Goal: Task Accomplishment & Management: Use online tool/utility

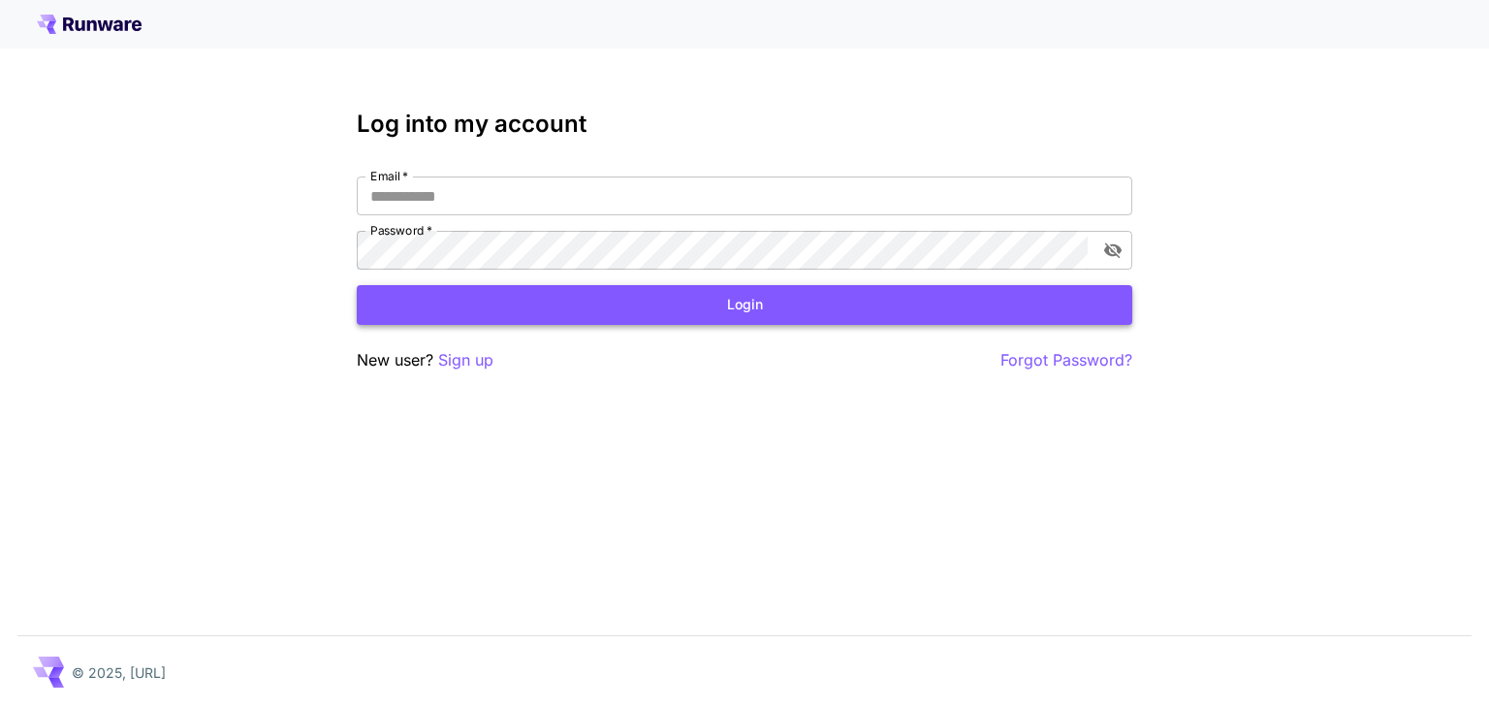
type input "**********"
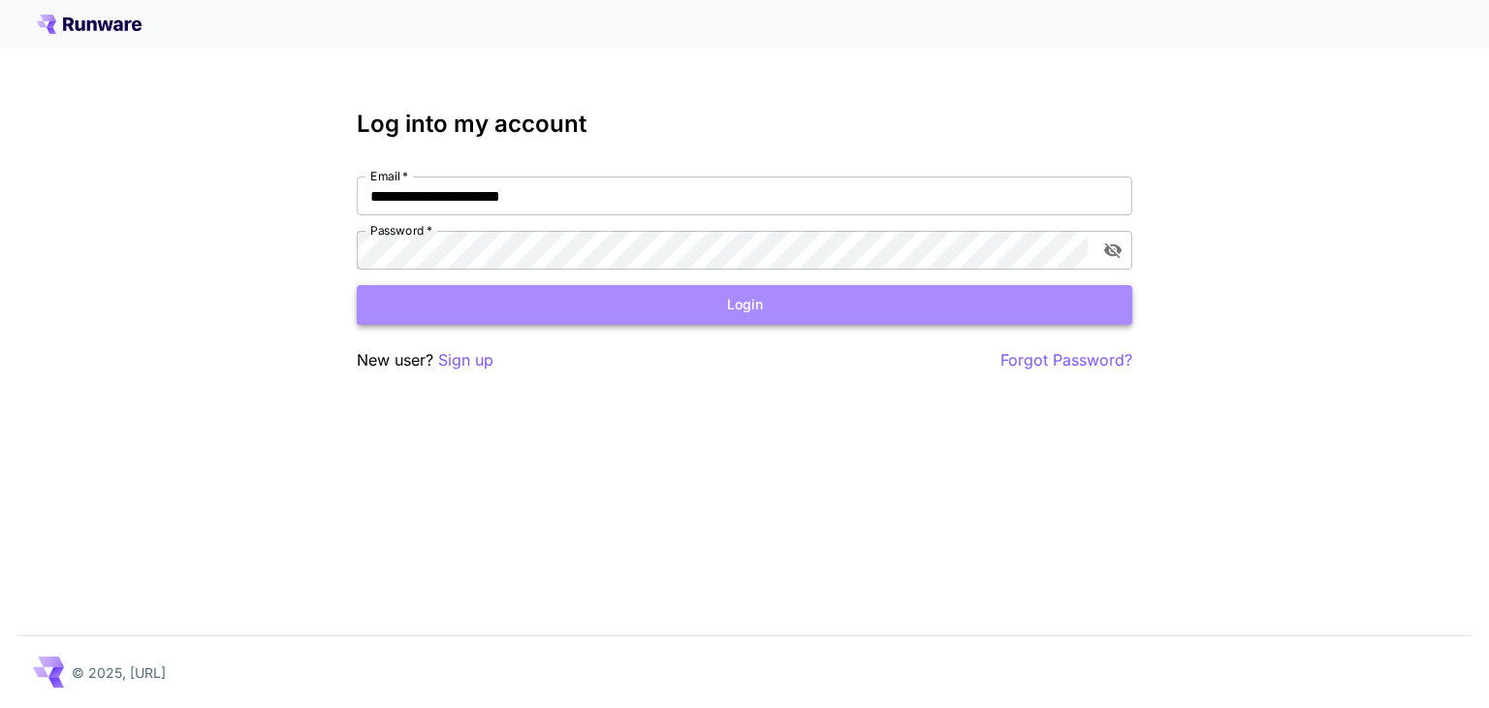
click at [562, 299] on button "Login" at bounding box center [744, 305] width 775 height 40
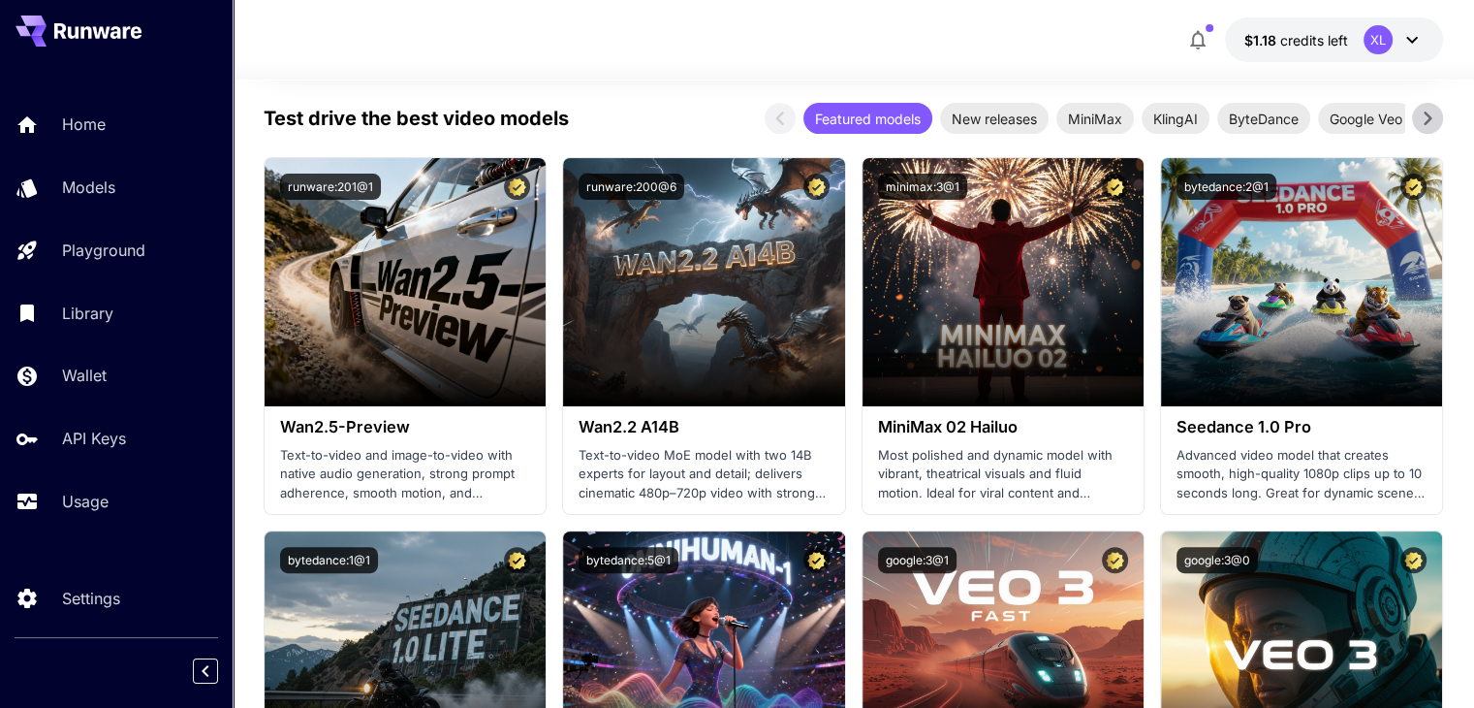
scroll to position [291, 0]
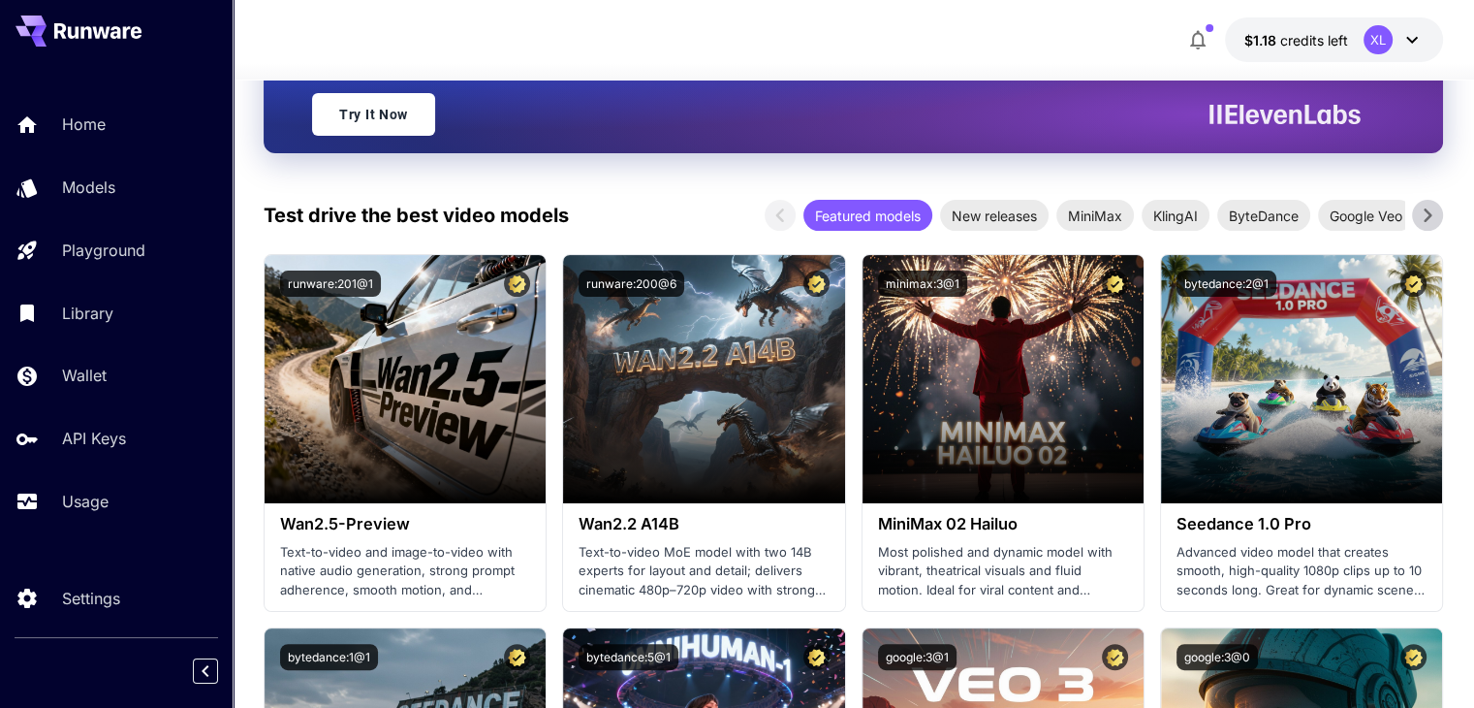
click at [1429, 213] on icon at bounding box center [1428, 215] width 8 height 14
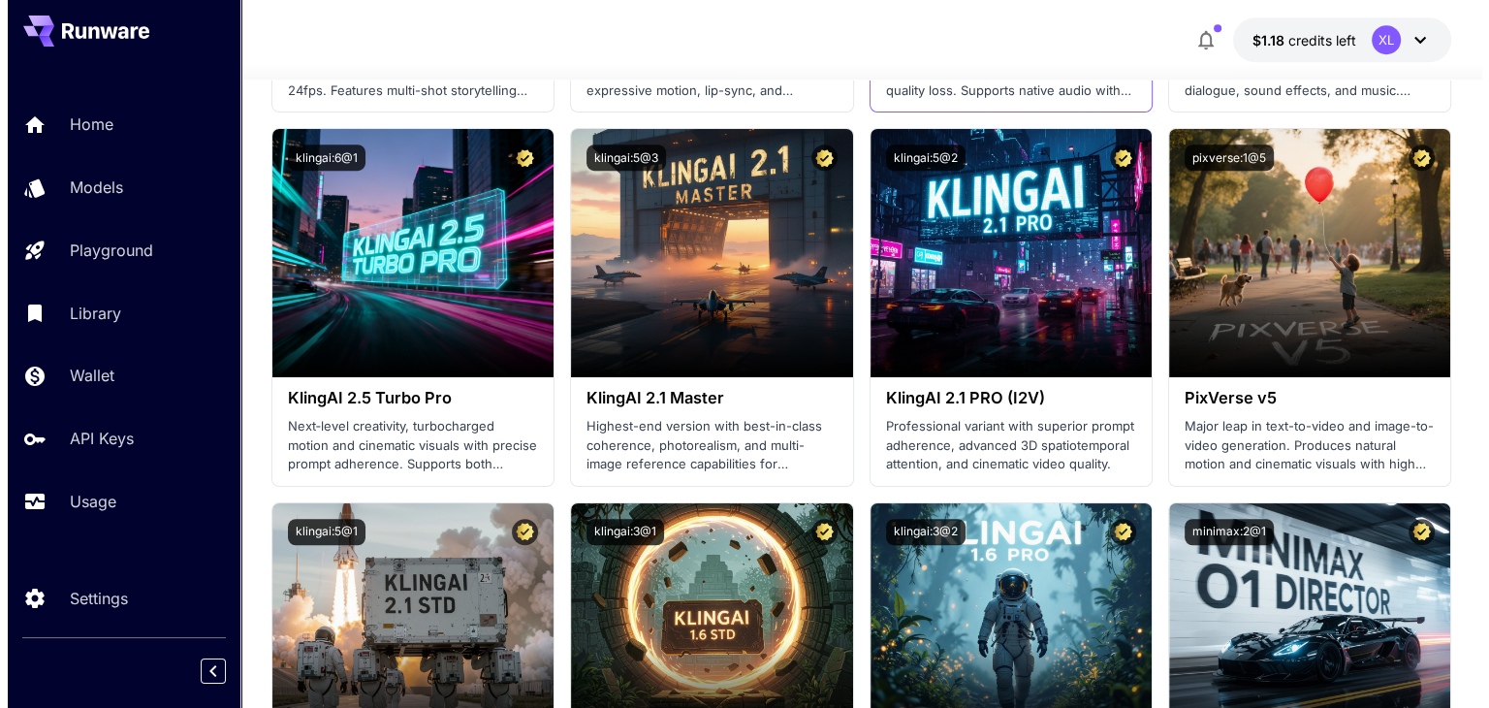
scroll to position [1454, 0]
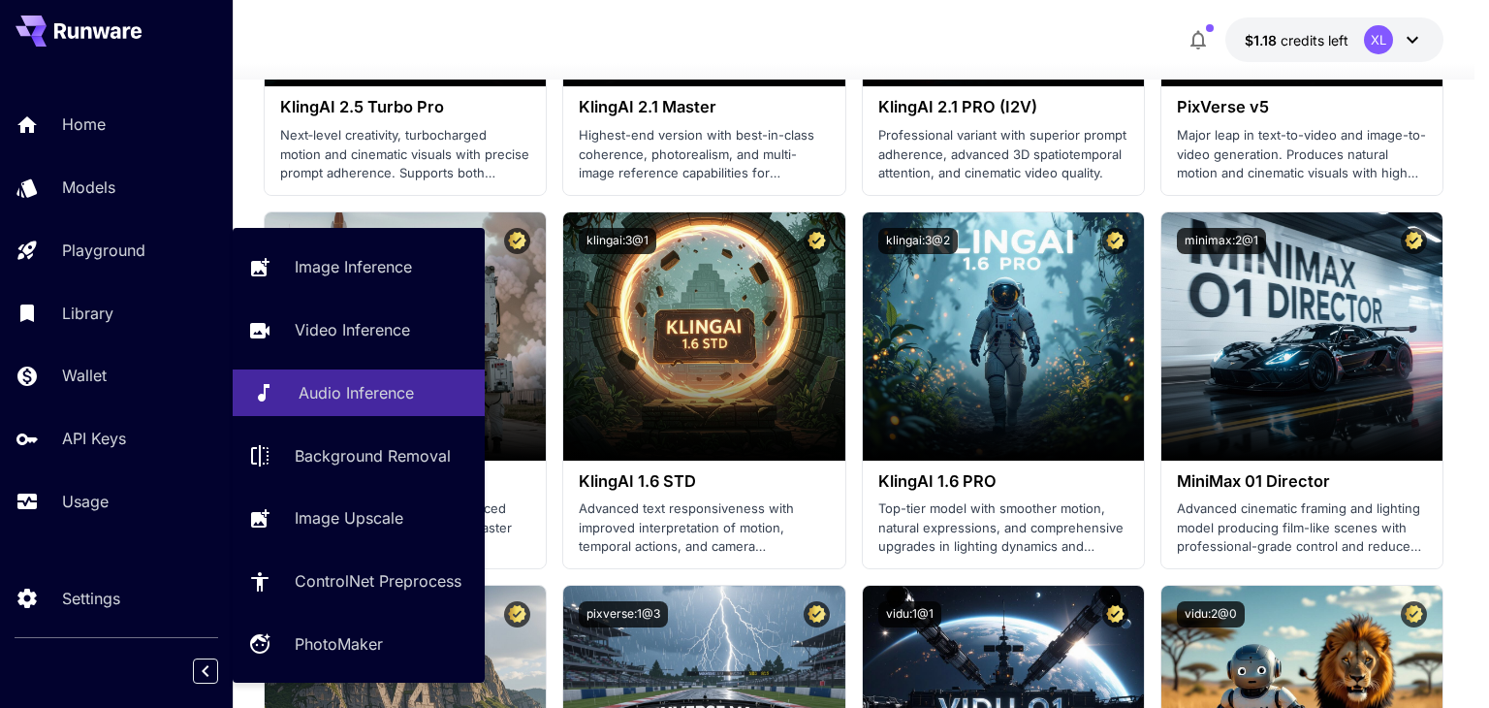
click at [382, 381] on p "Audio Inference" at bounding box center [356, 392] width 115 height 23
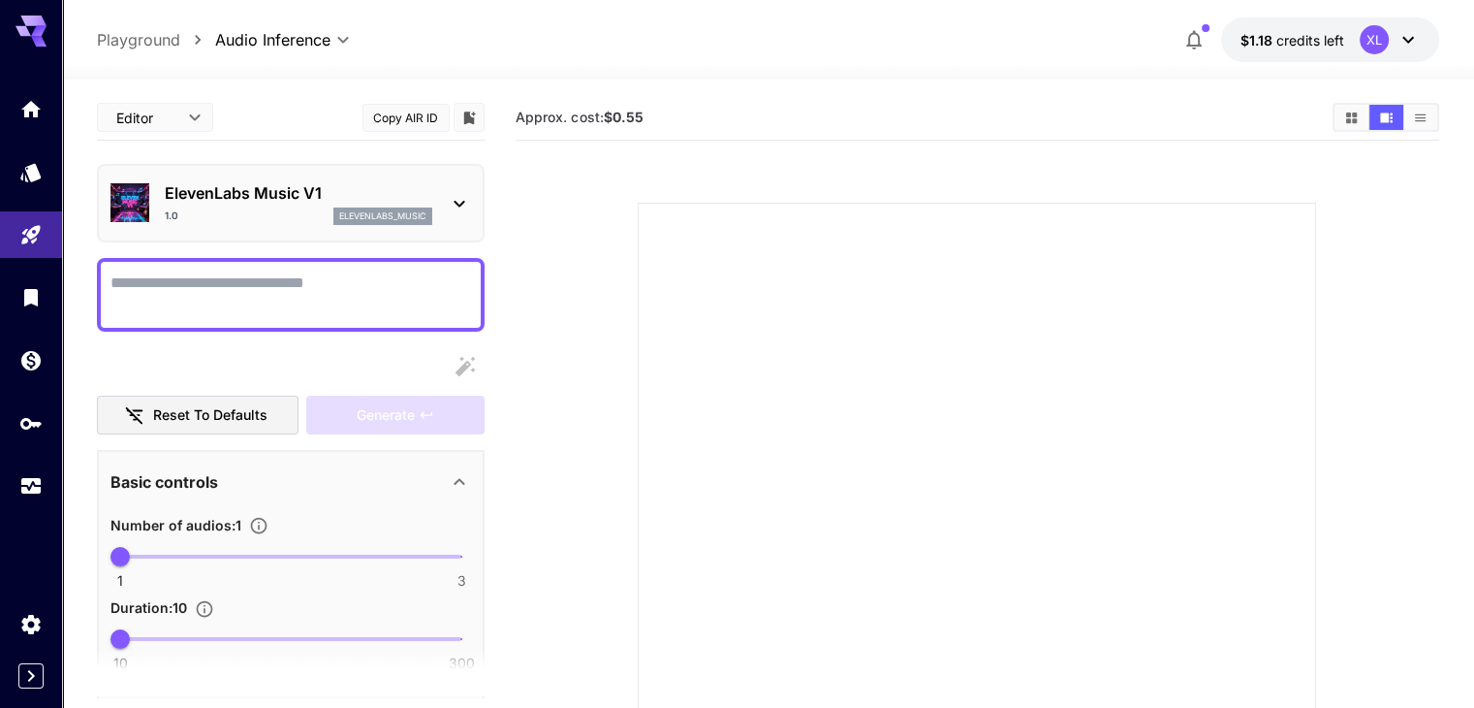
click at [281, 215] on div "1.0 elevenlabs_music" at bounding box center [299, 215] width 268 height 17
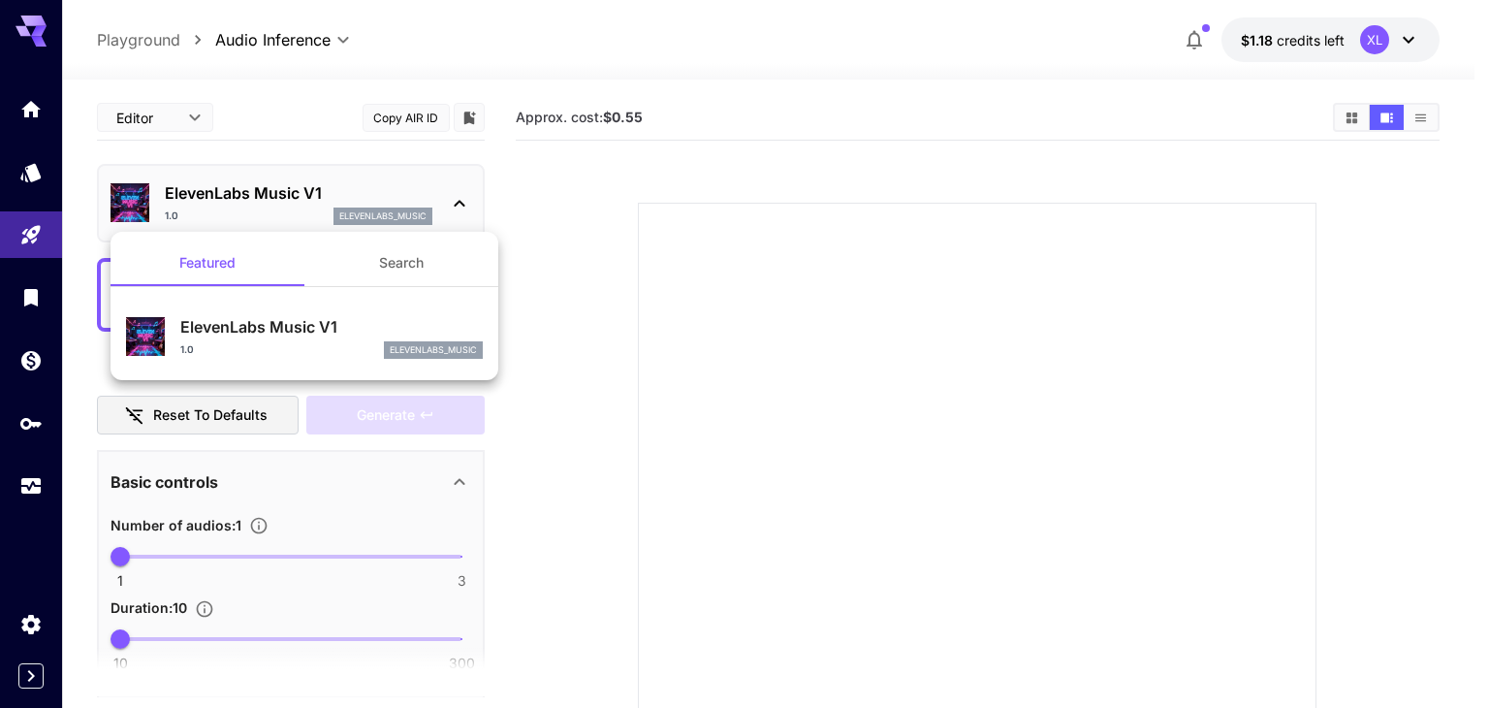
click at [281, 215] on div at bounding box center [744, 354] width 1489 height 708
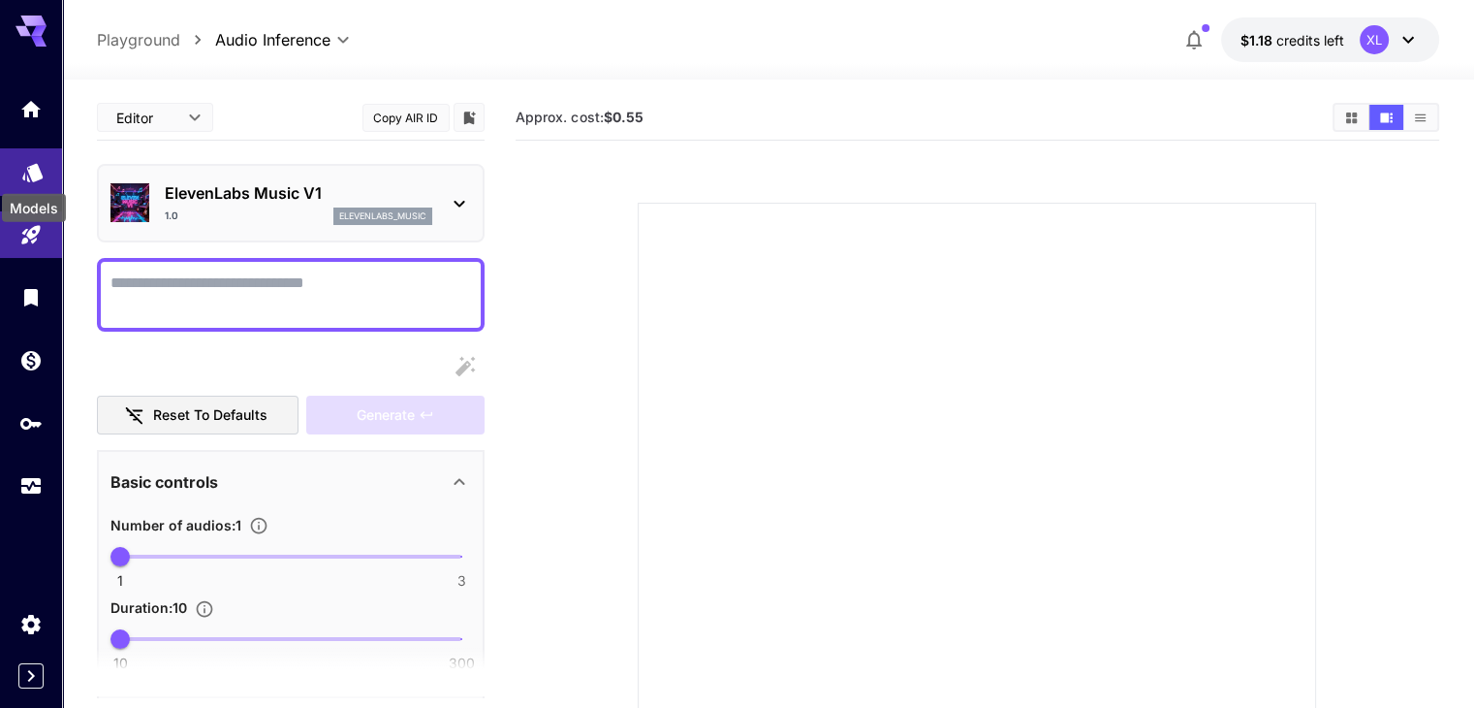
click at [43, 164] on icon "Models" at bounding box center [32, 169] width 23 height 23
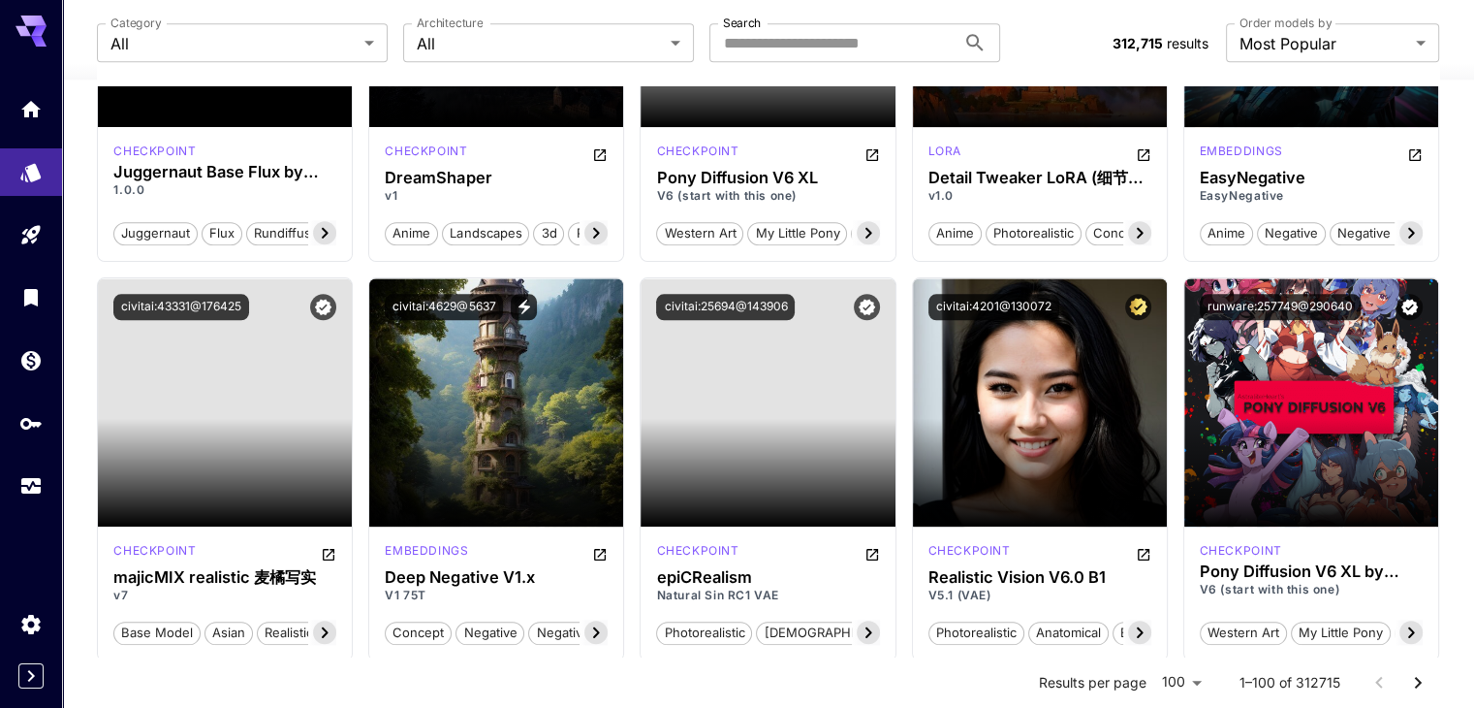
scroll to position [1551, 0]
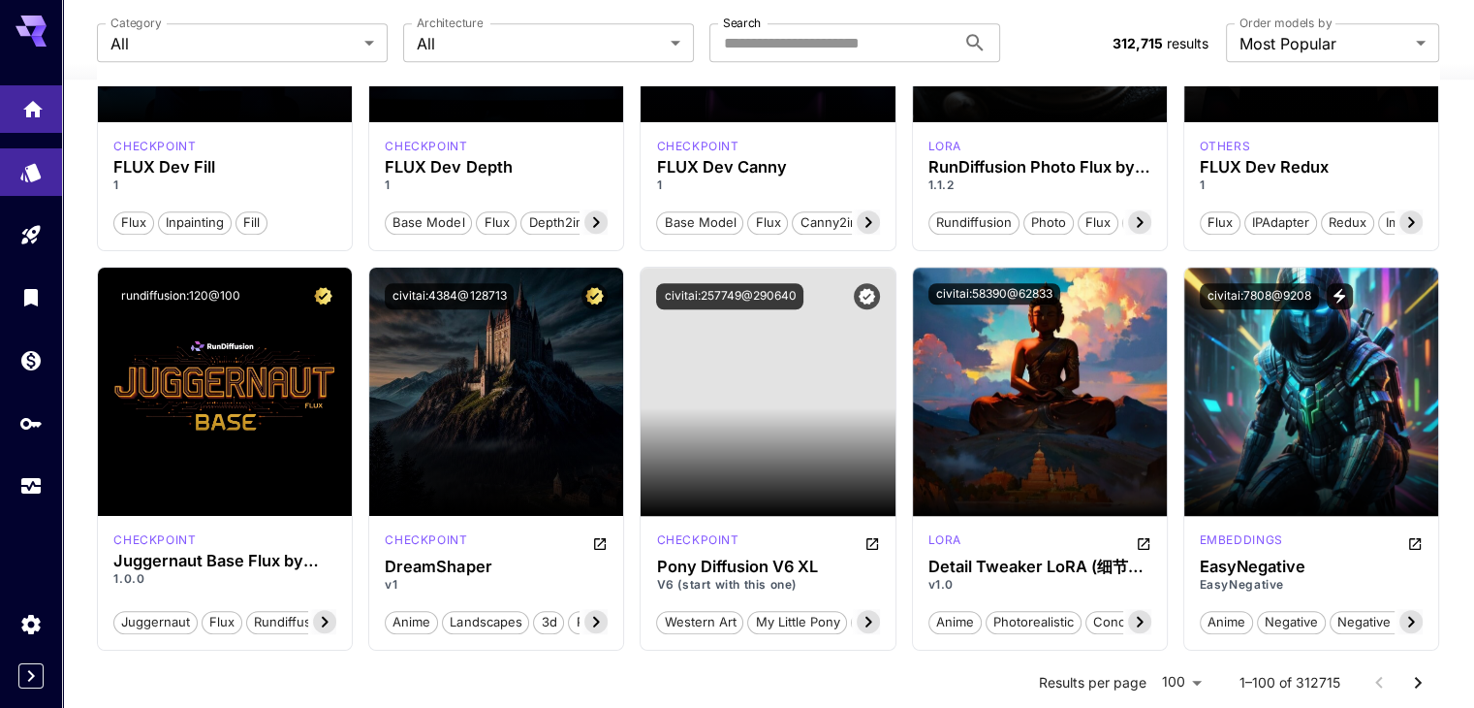
click at [28, 110] on icon "Home" at bounding box center [32, 107] width 19 height 16
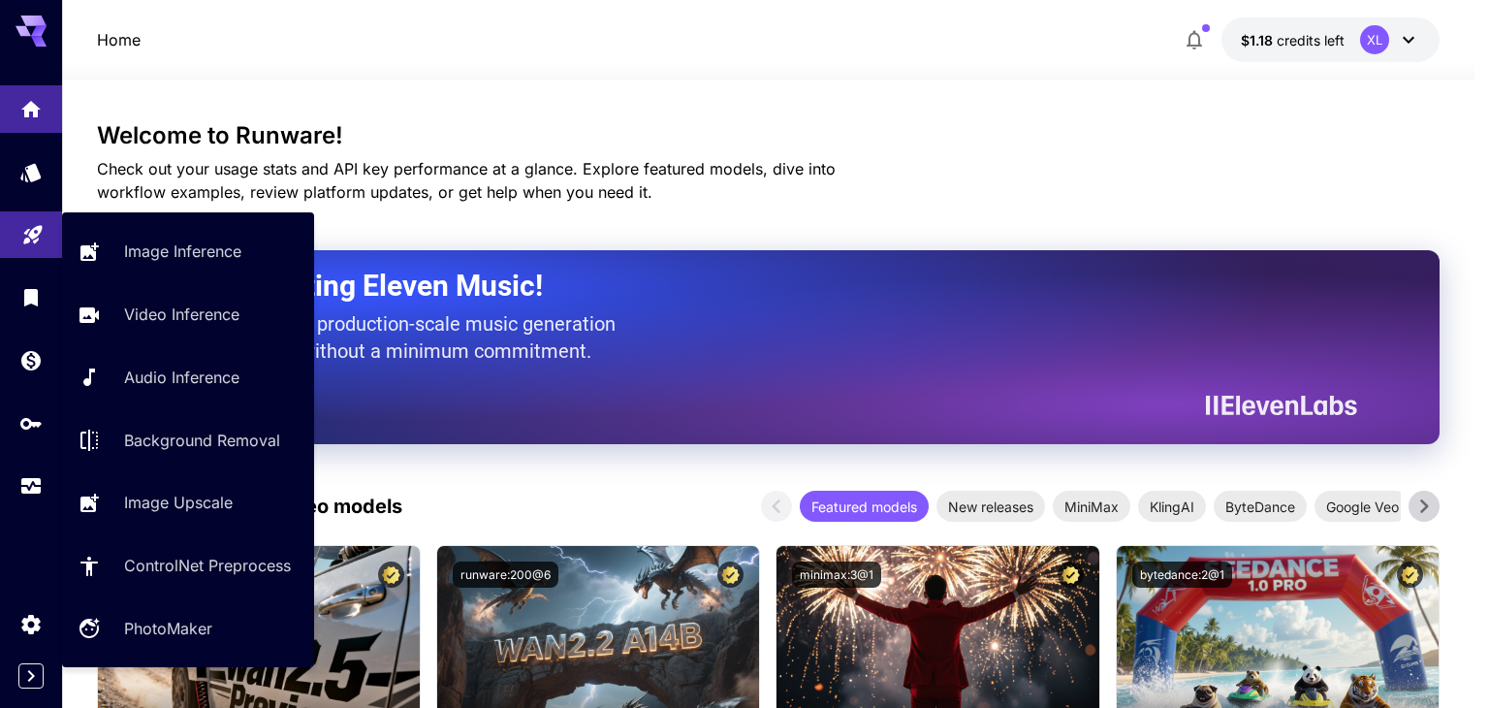
click at [36, 234] on icon "Playground" at bounding box center [32, 228] width 23 height 23
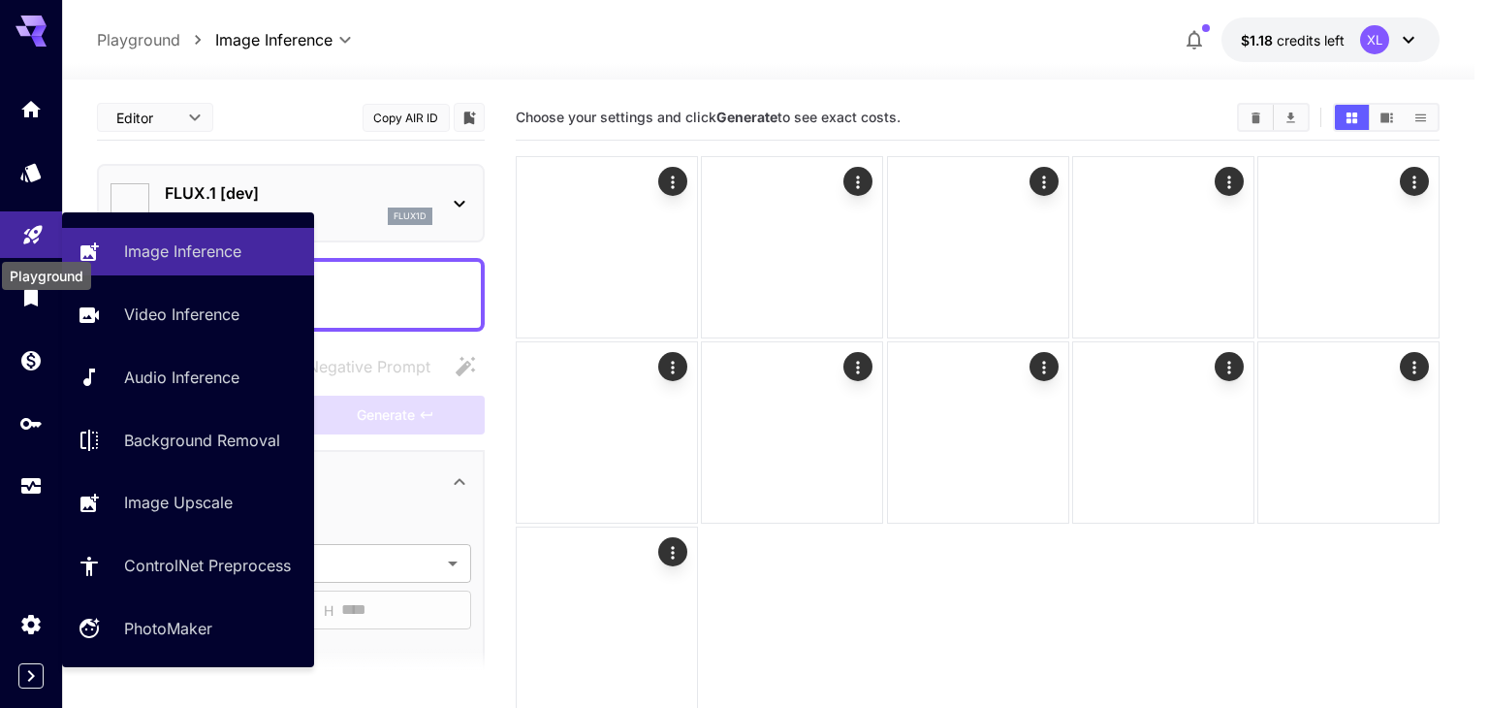
type input "**********"
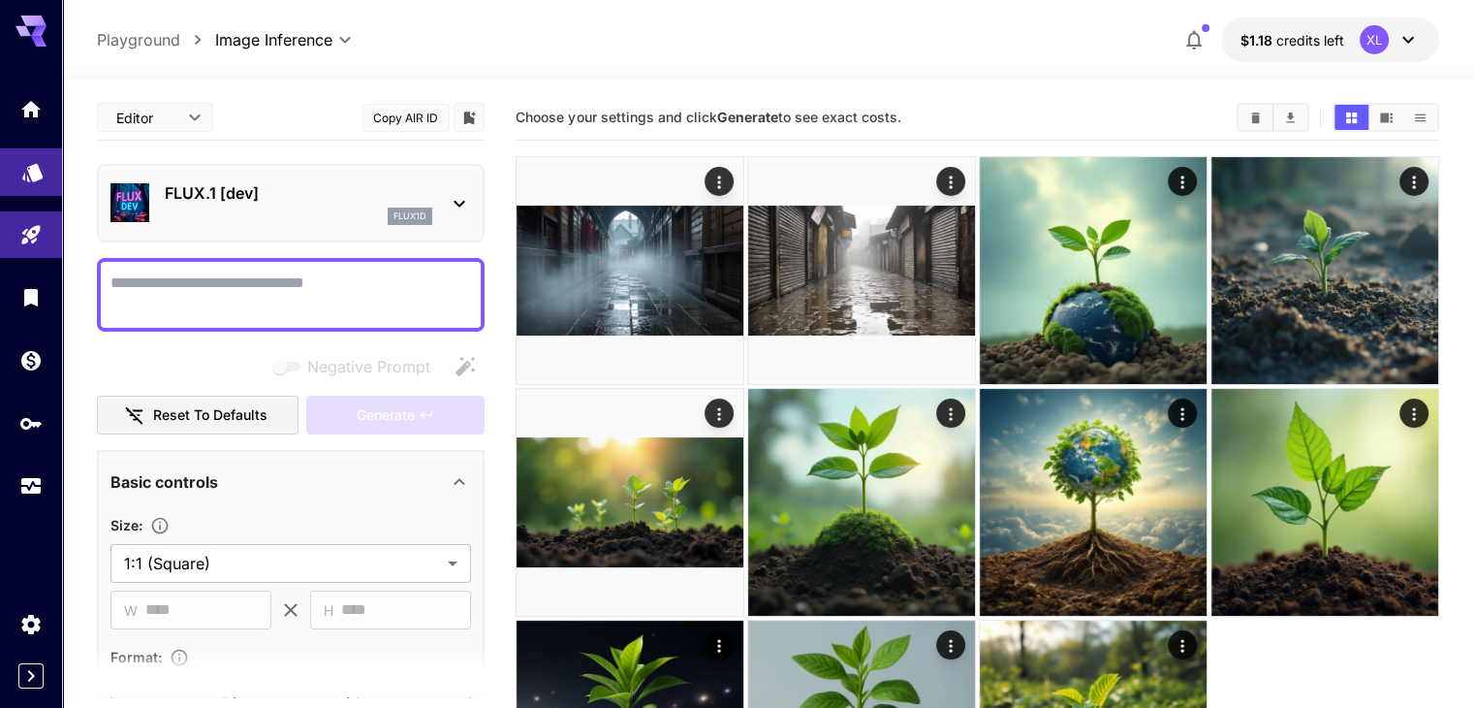
click at [42, 173] on icon "Models" at bounding box center [32, 166] width 23 height 23
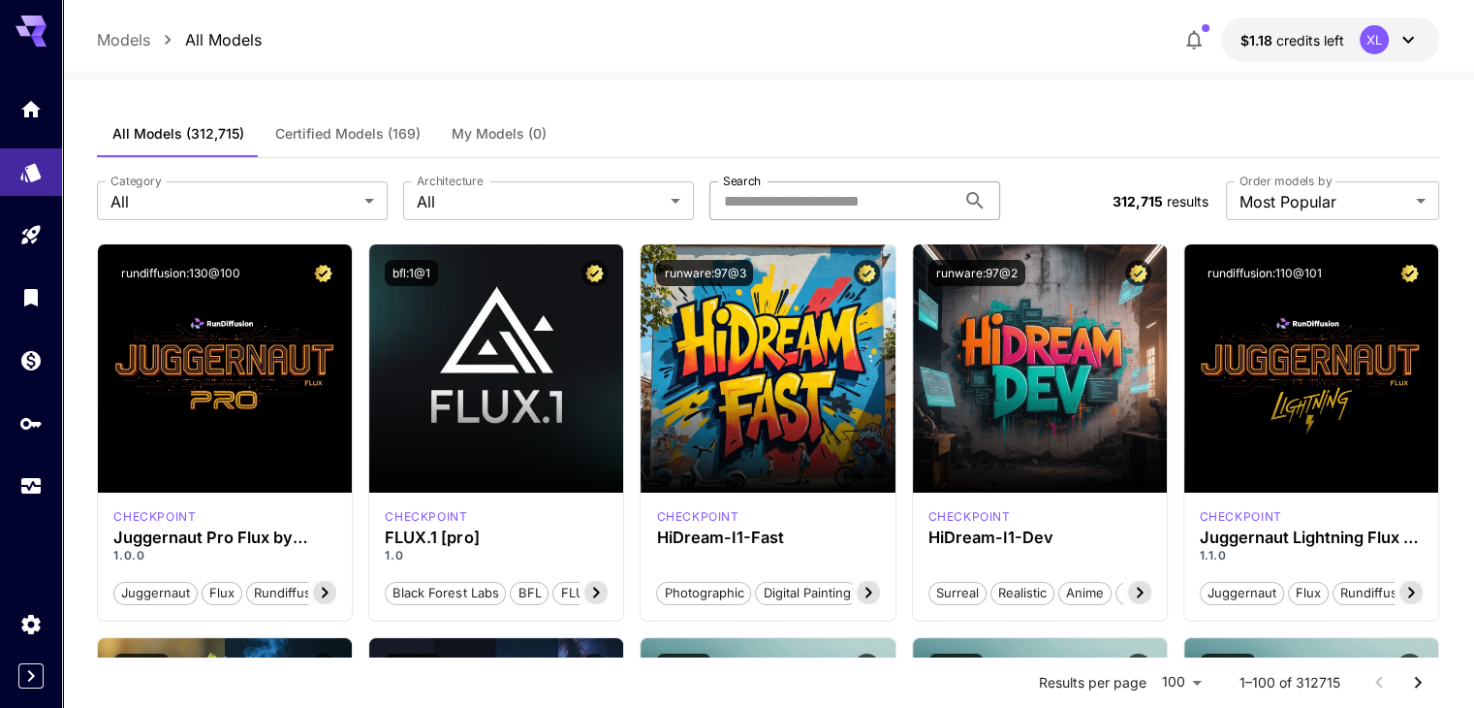
click at [746, 196] on input "Search" at bounding box center [832, 200] width 246 height 39
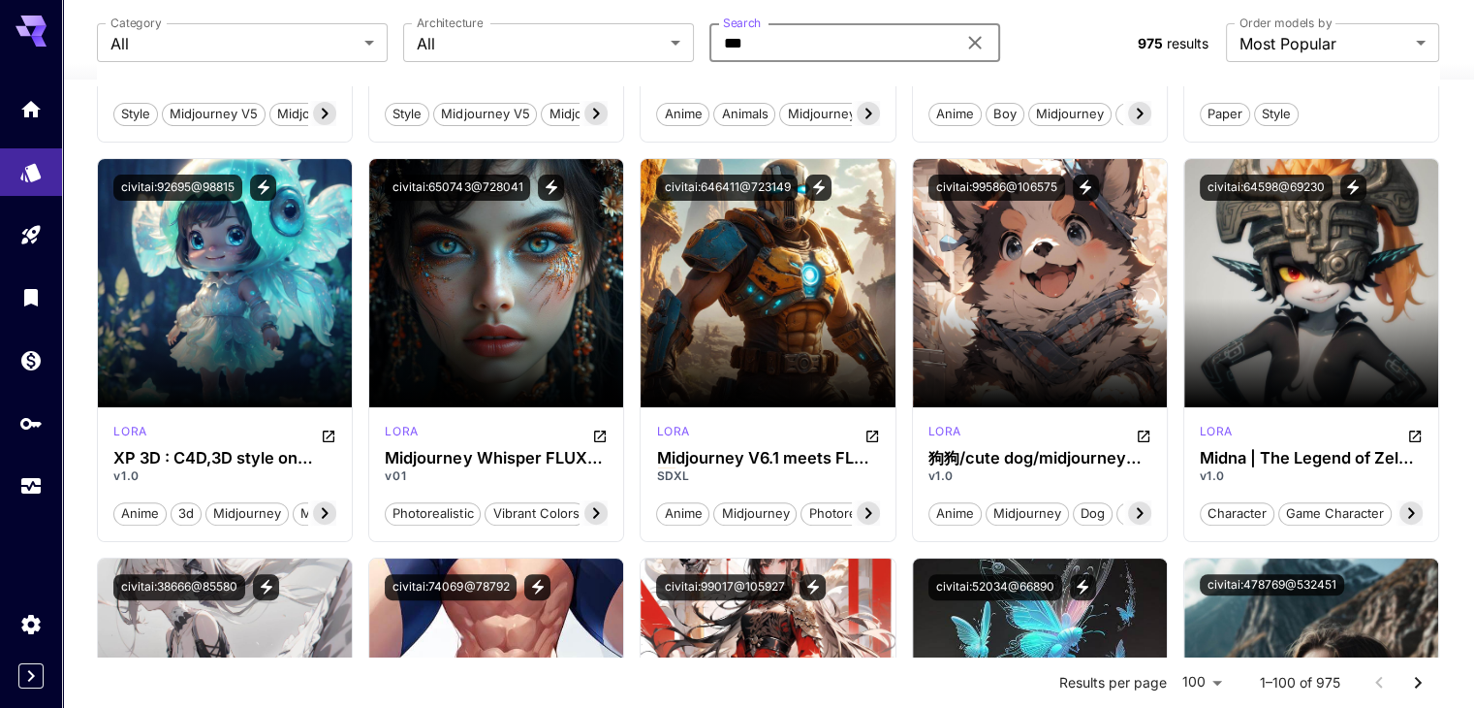
scroll to position [291, 0]
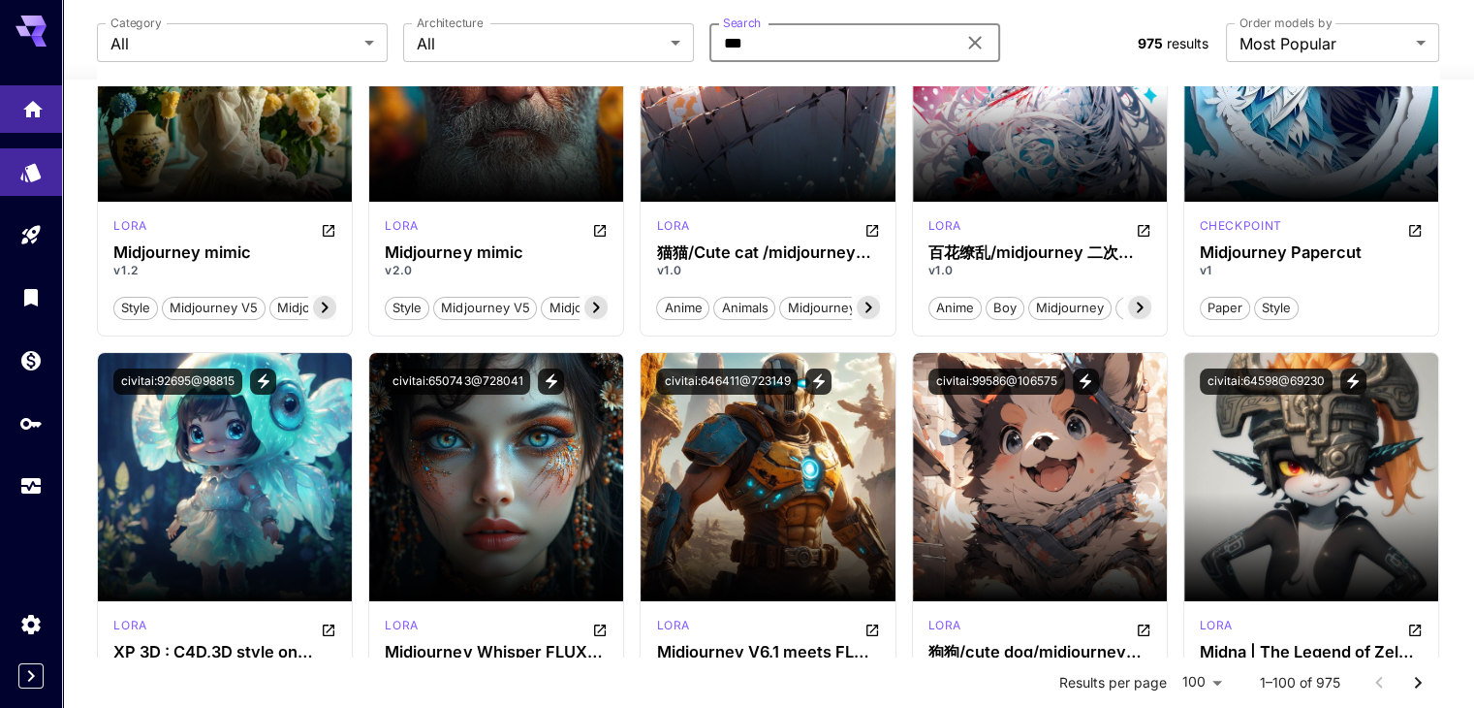
type input "***"
click at [47, 110] on link at bounding box center [31, 108] width 62 height 47
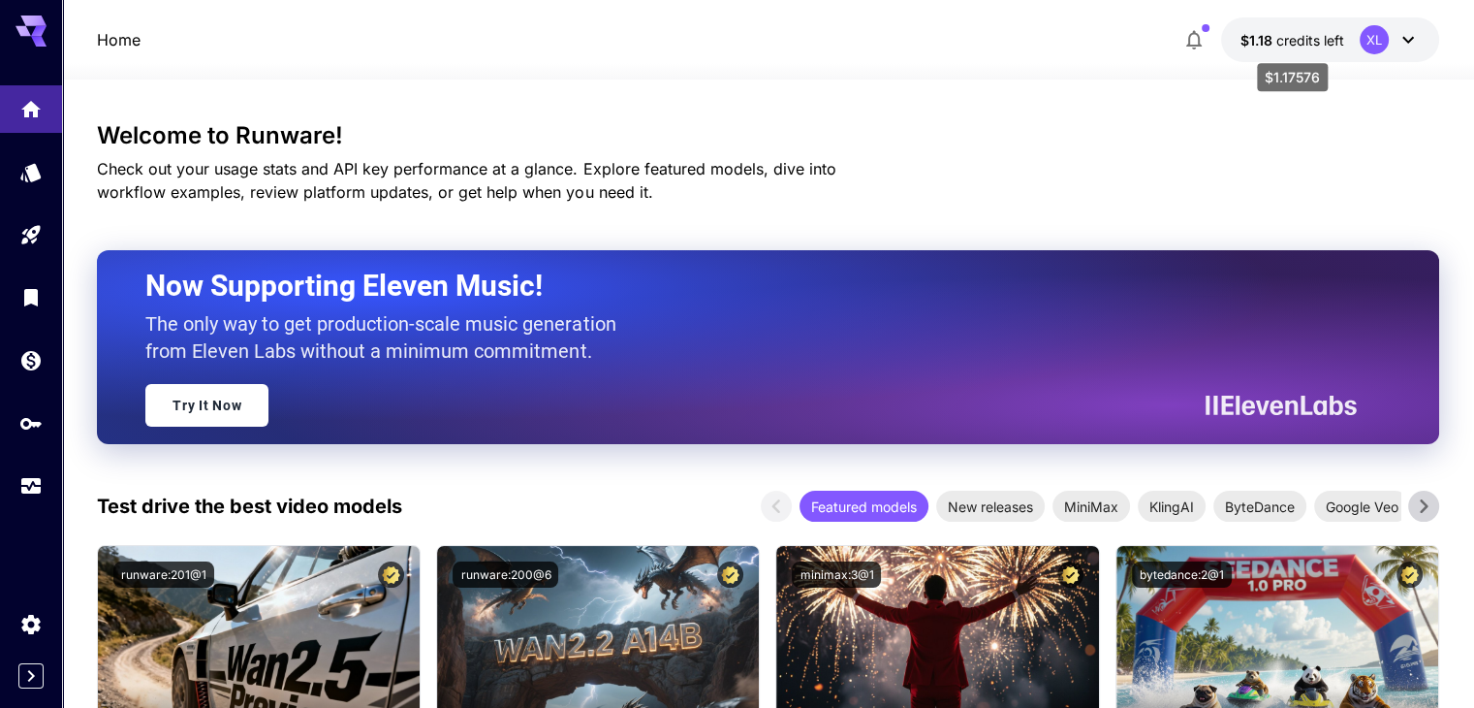
click at [1272, 32] on span "$1.18" at bounding box center [1259, 40] width 36 height 16
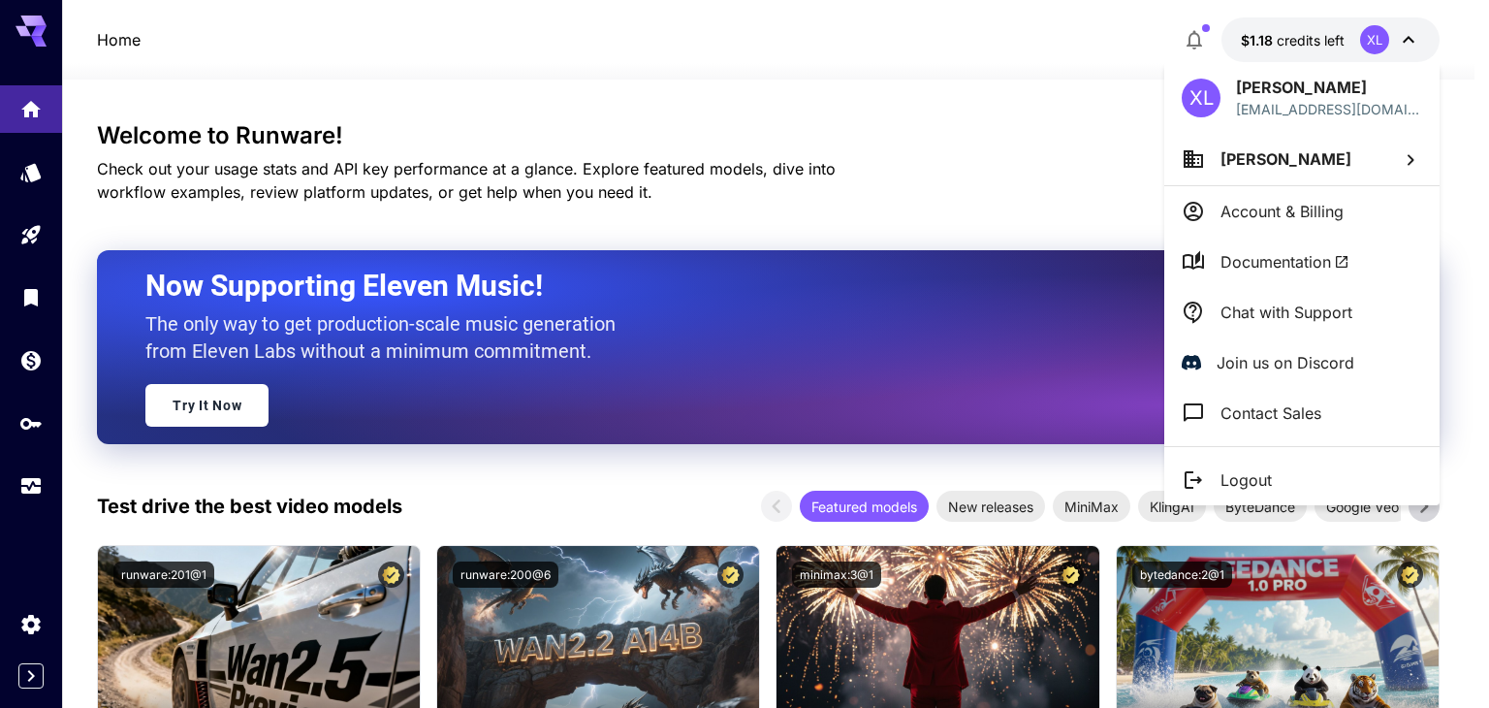
click at [31, 419] on div at bounding box center [744, 354] width 1489 height 708
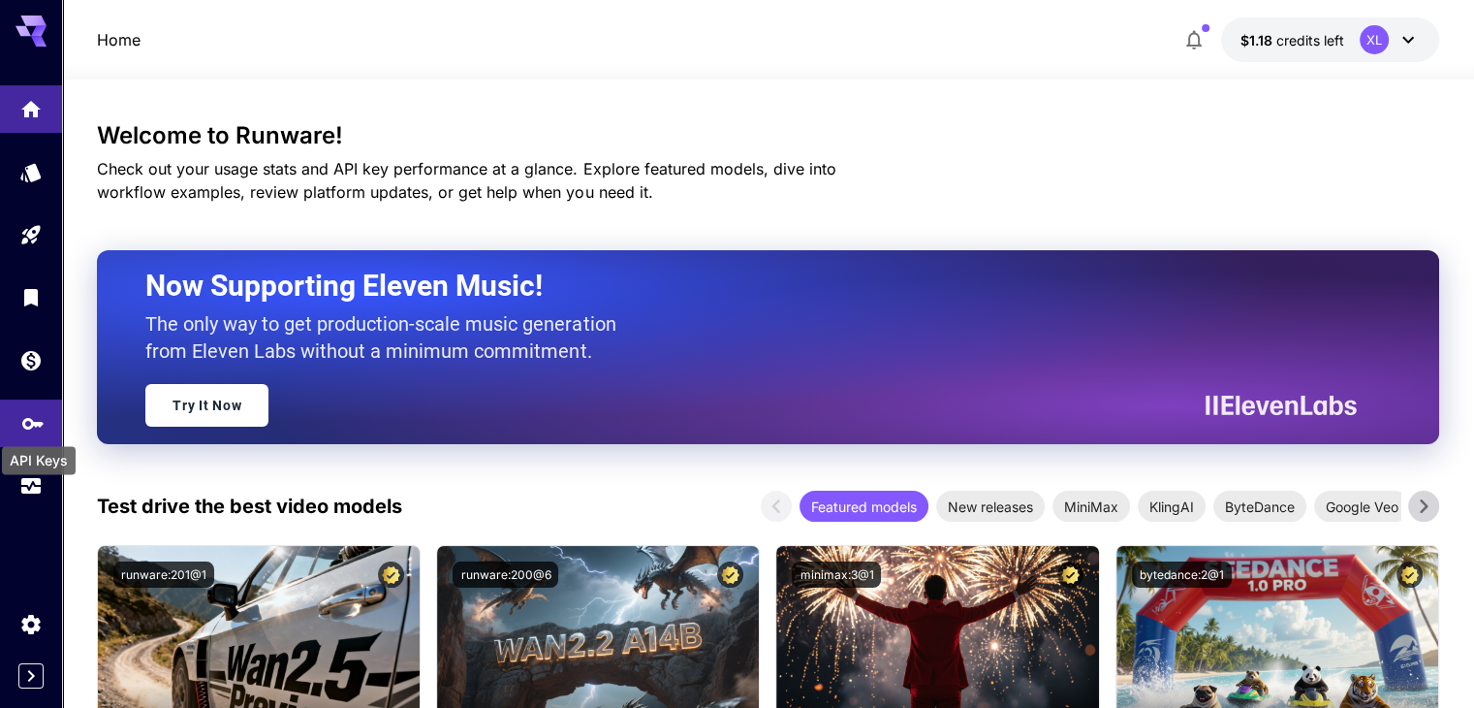
click at [35, 424] on icon "API Keys" at bounding box center [32, 420] width 23 height 23
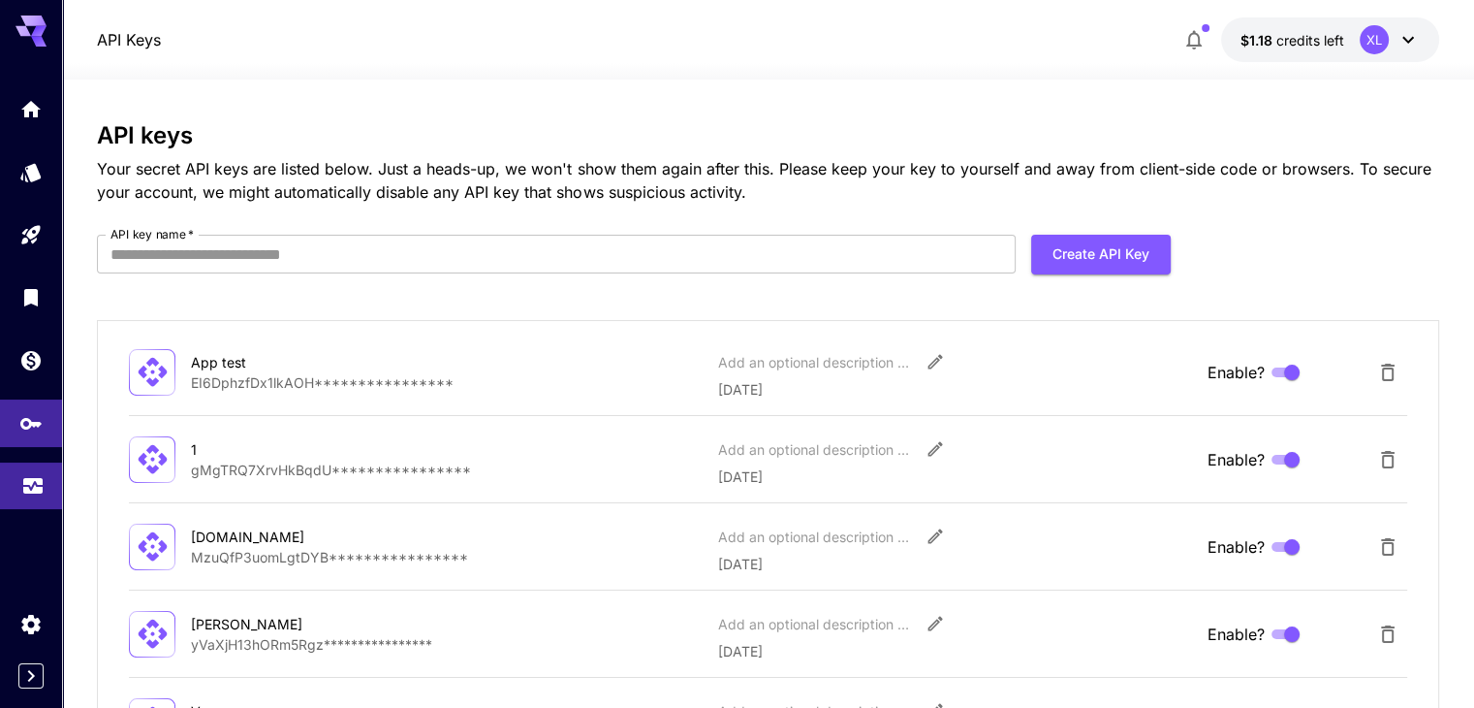
click at [50, 497] on link at bounding box center [31, 485] width 62 height 47
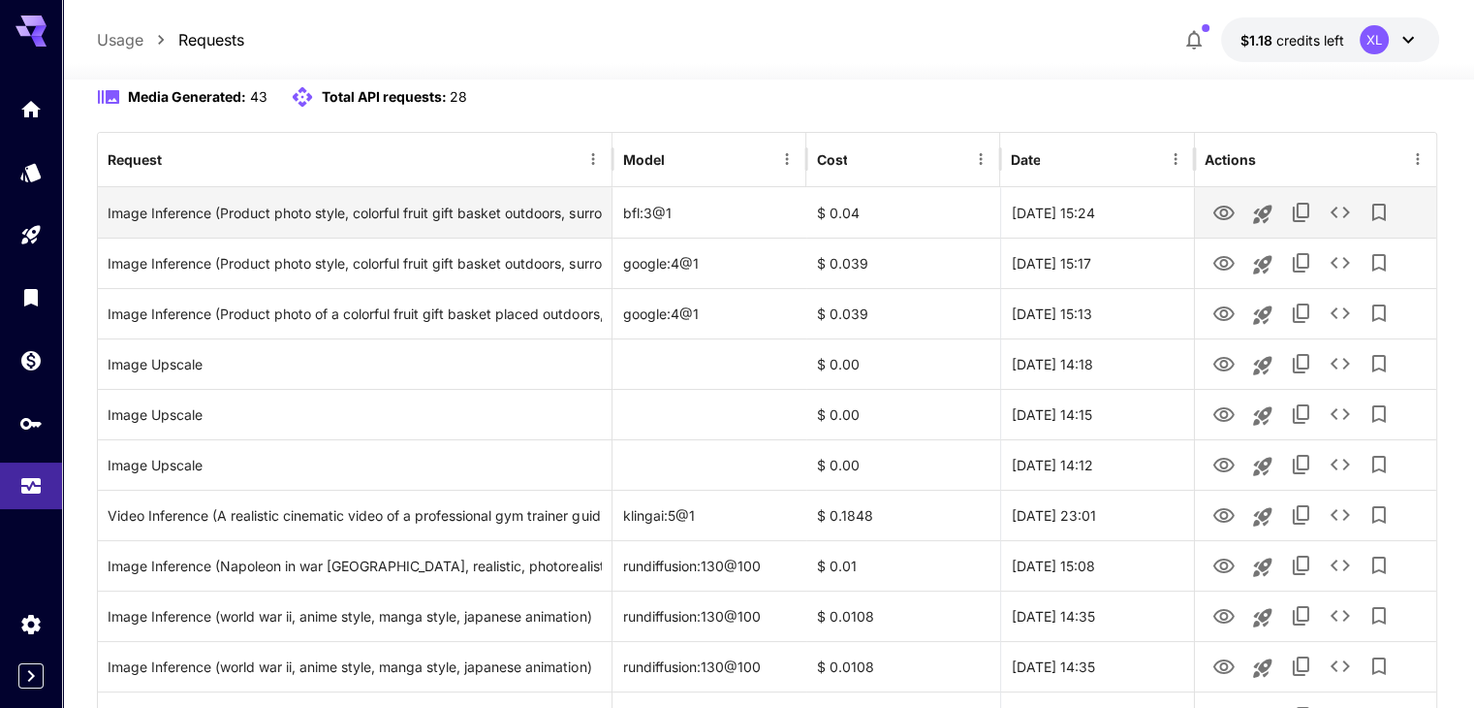
scroll to position [291, 0]
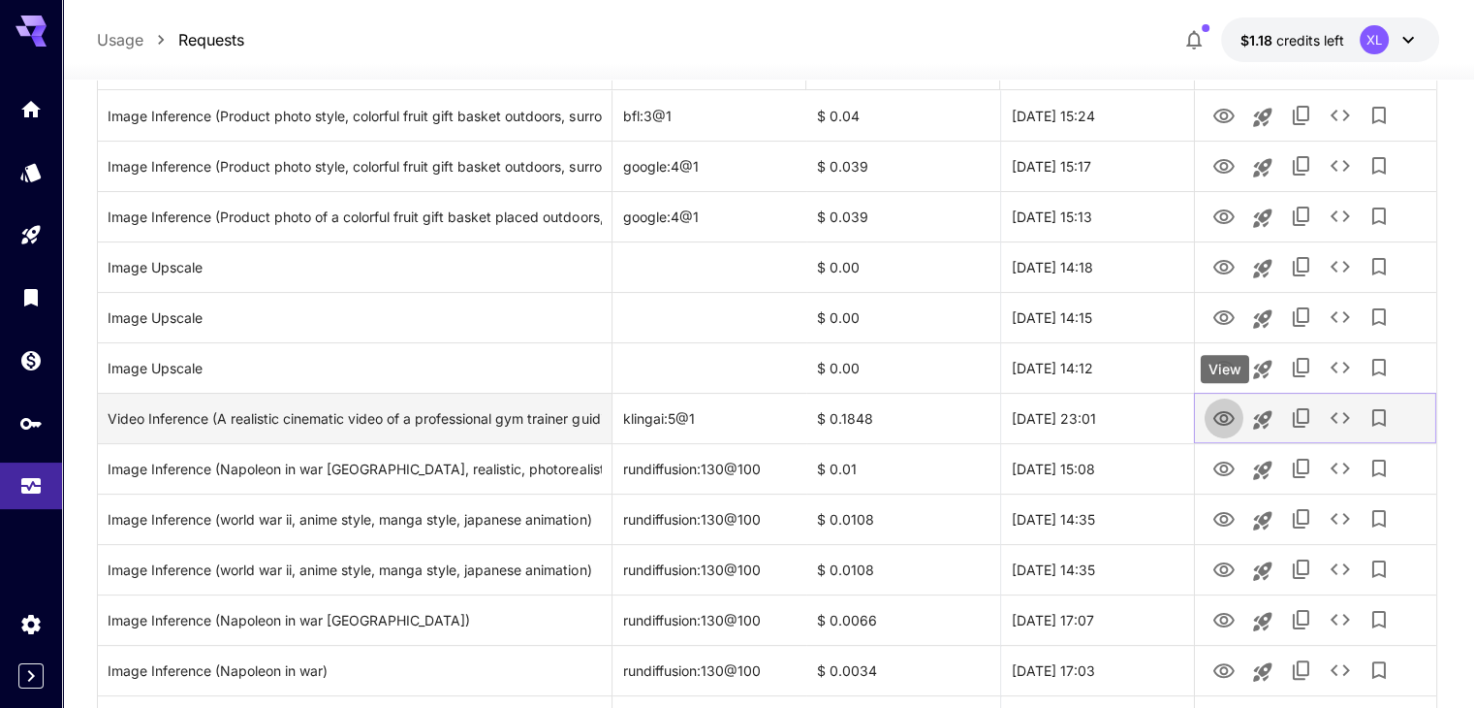
click at [1233, 430] on button "View" at bounding box center [1224, 417] width 39 height 40
click at [1264, 411] on icon "Launch in playground" at bounding box center [1262, 419] width 23 height 23
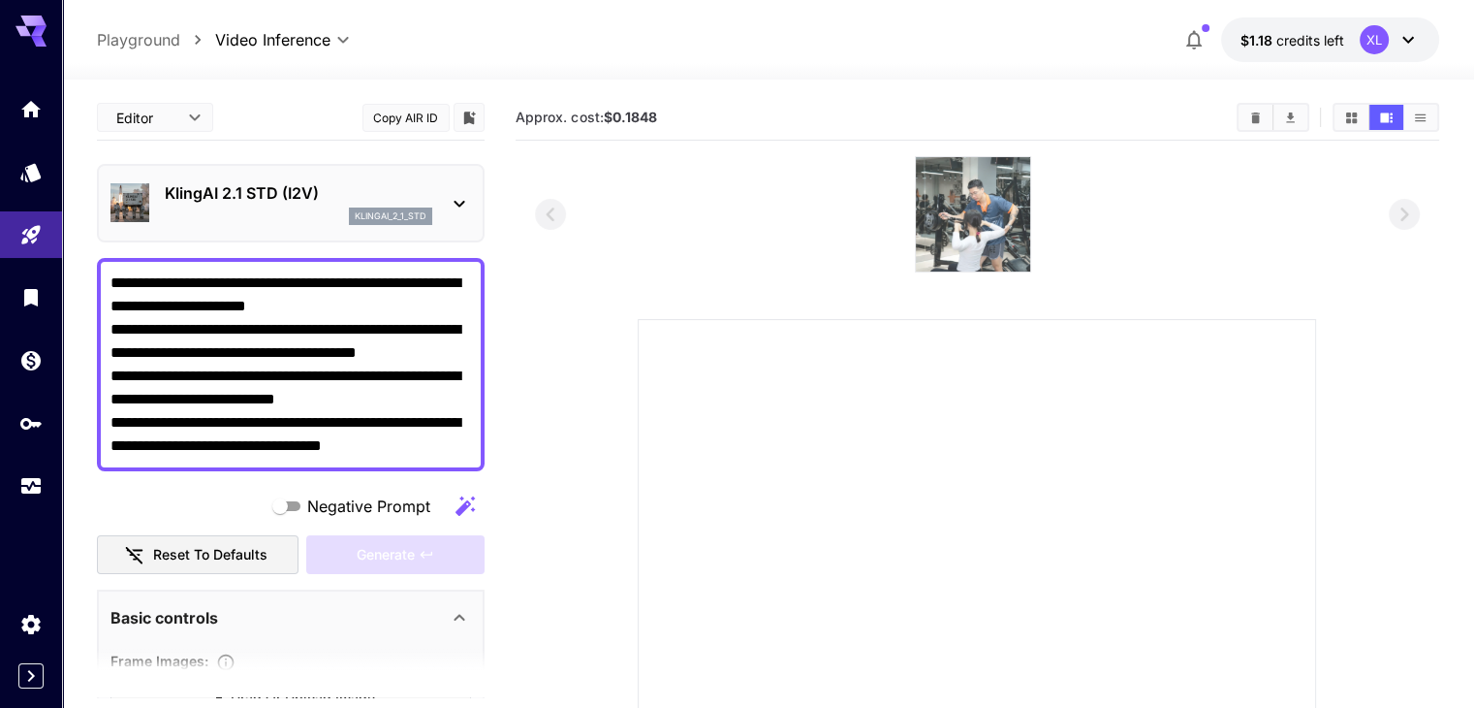
click at [996, 202] on img at bounding box center [973, 214] width 114 height 114
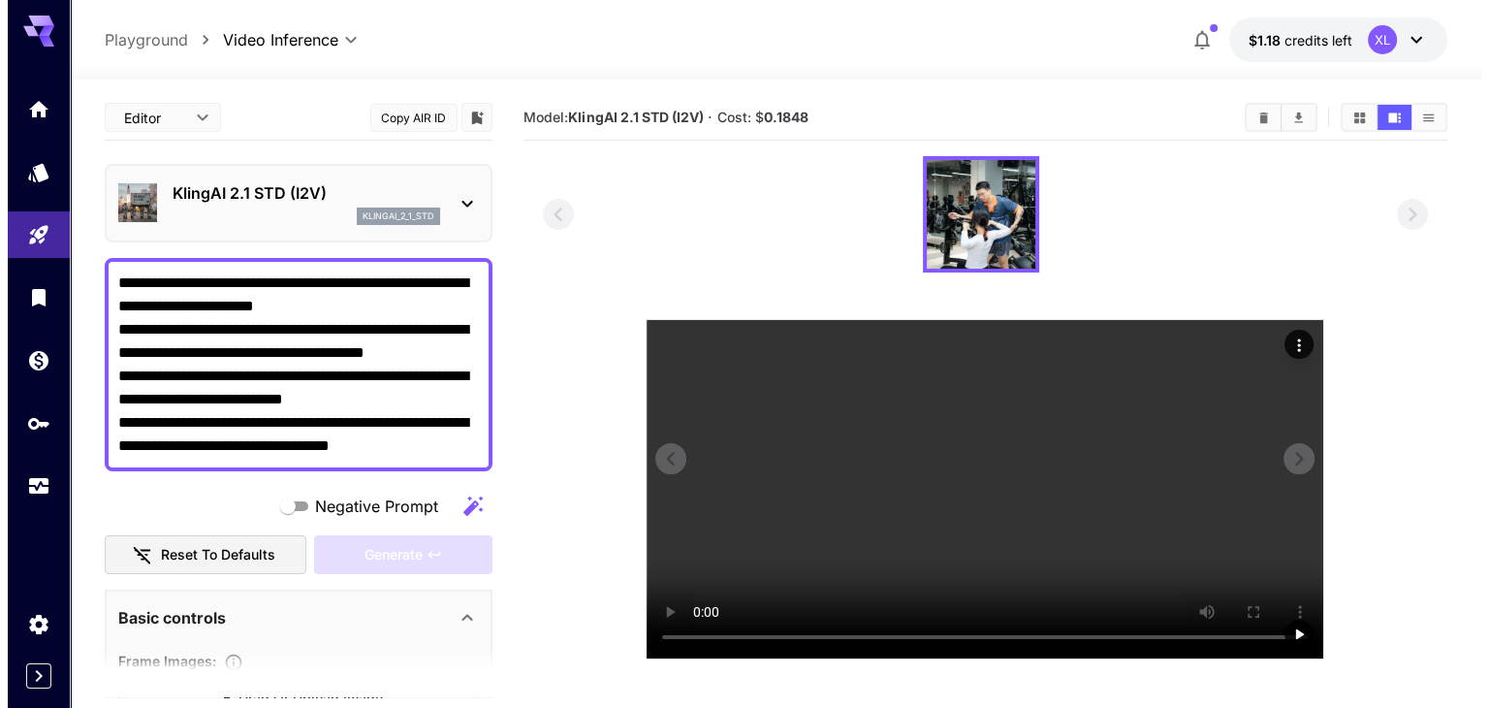
scroll to position [153, 0]
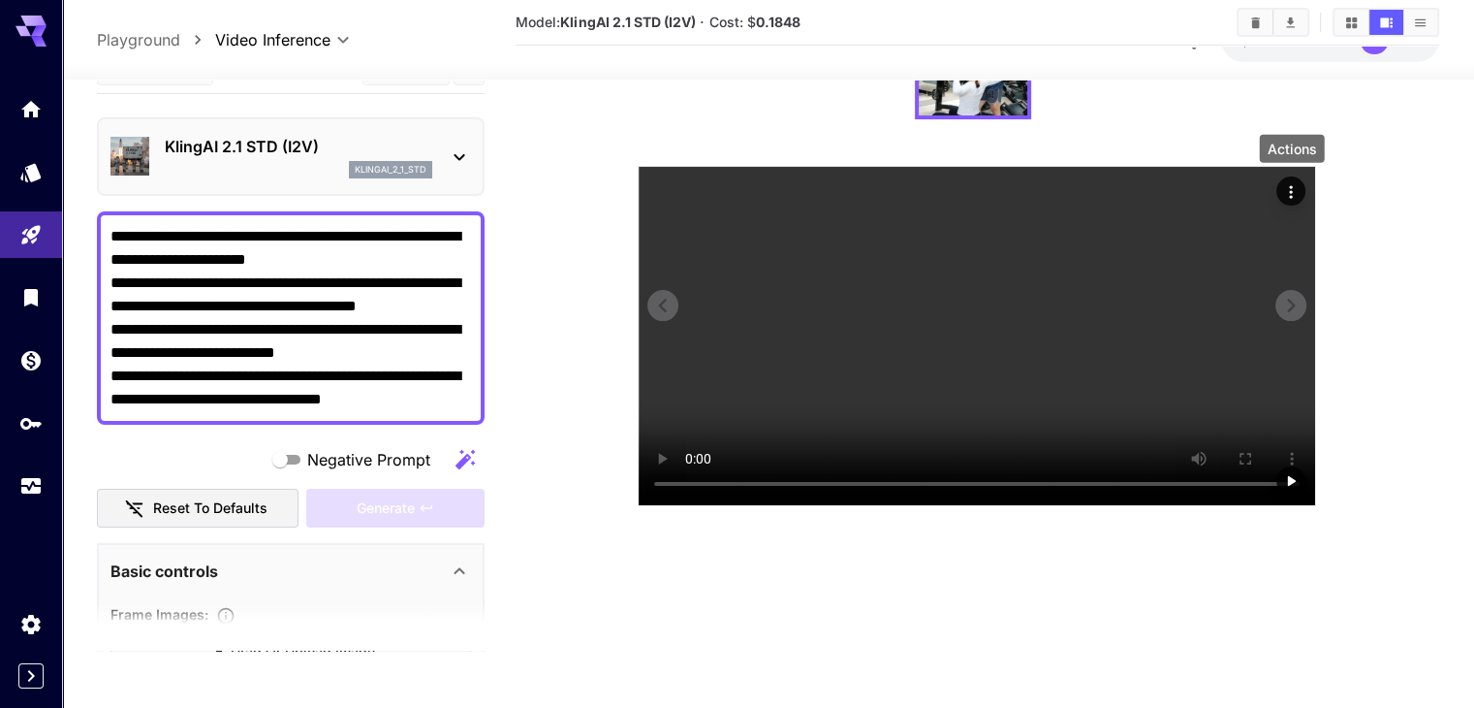
click at [1285, 185] on icon "Actions" at bounding box center [1290, 191] width 19 height 19
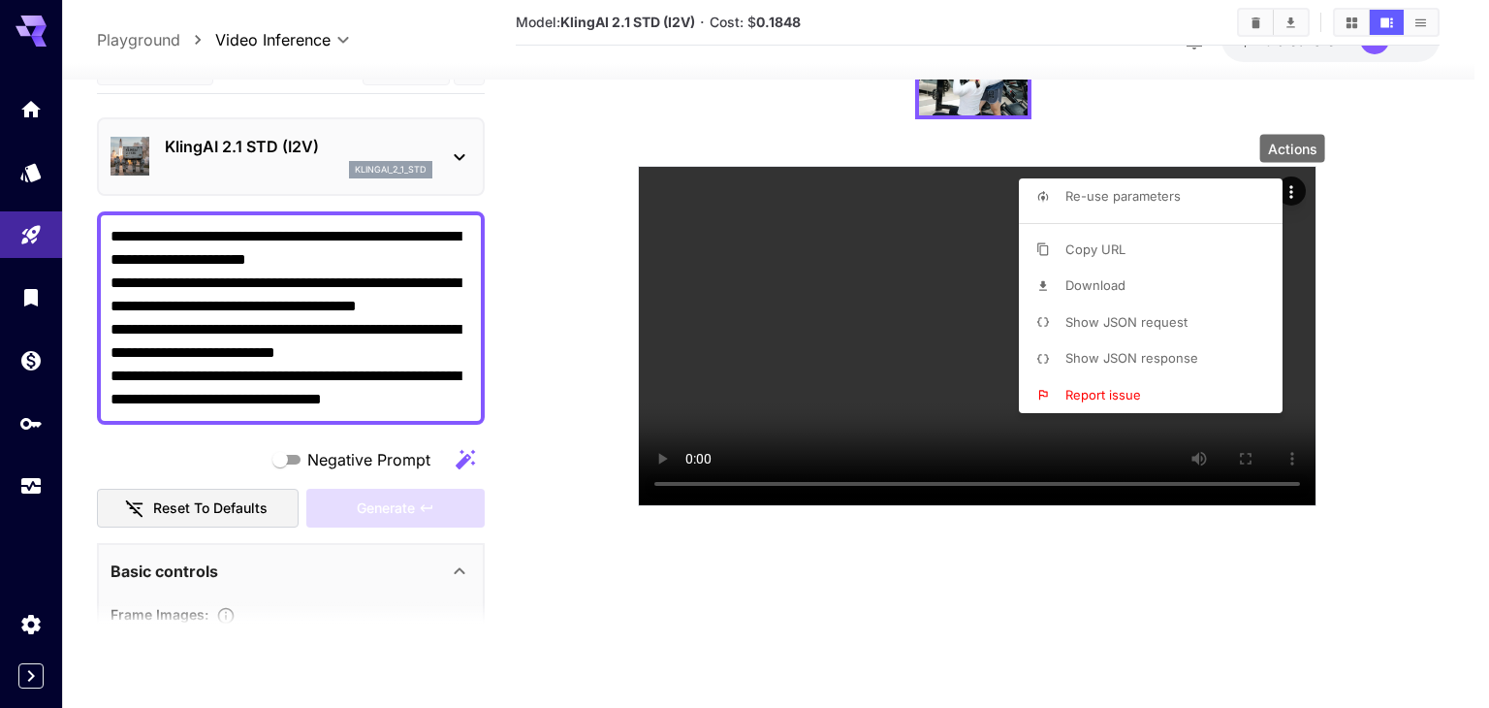
click at [1151, 325] on span "Show JSON request" at bounding box center [1126, 322] width 122 height 16
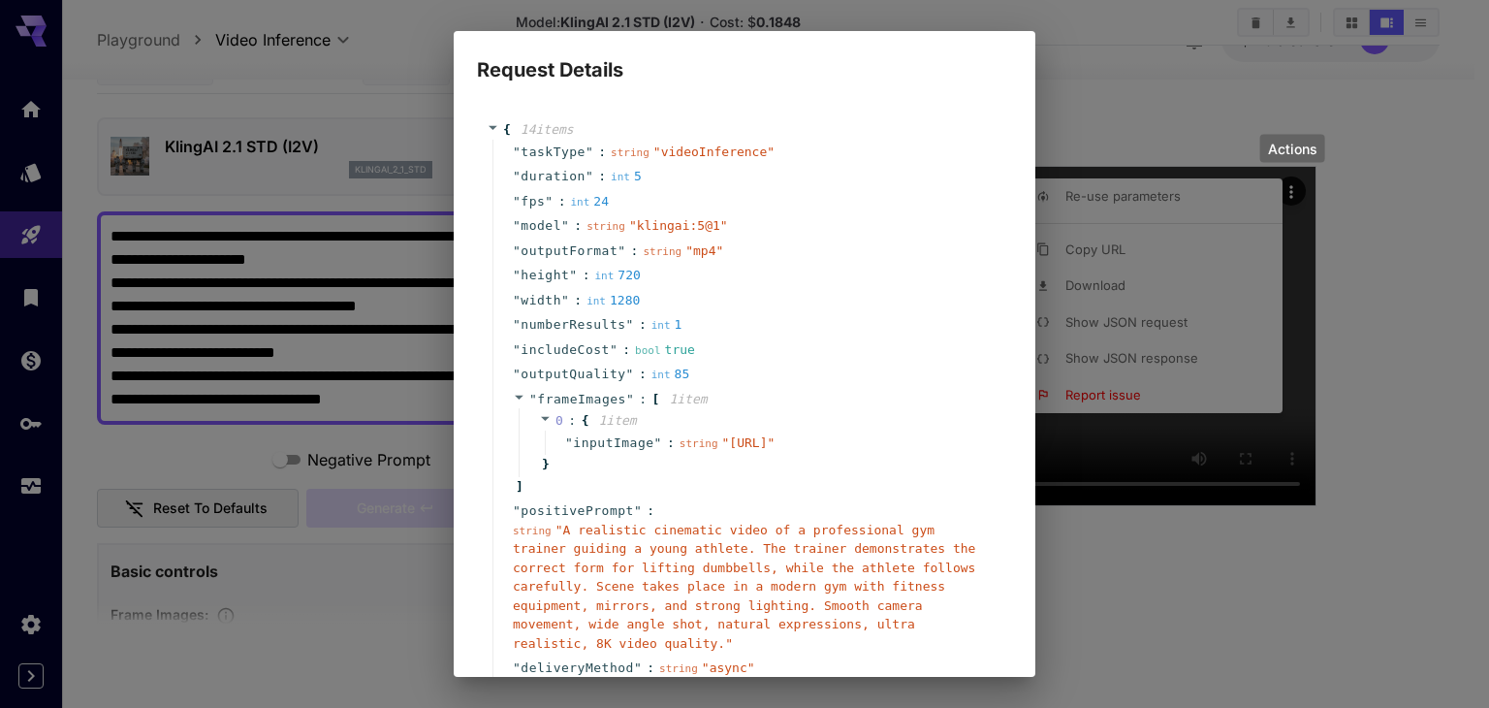
click at [259, 443] on div "Request Details { 14 item s " taskType " : string " videoInference " " duration…" at bounding box center [744, 354] width 1489 height 708
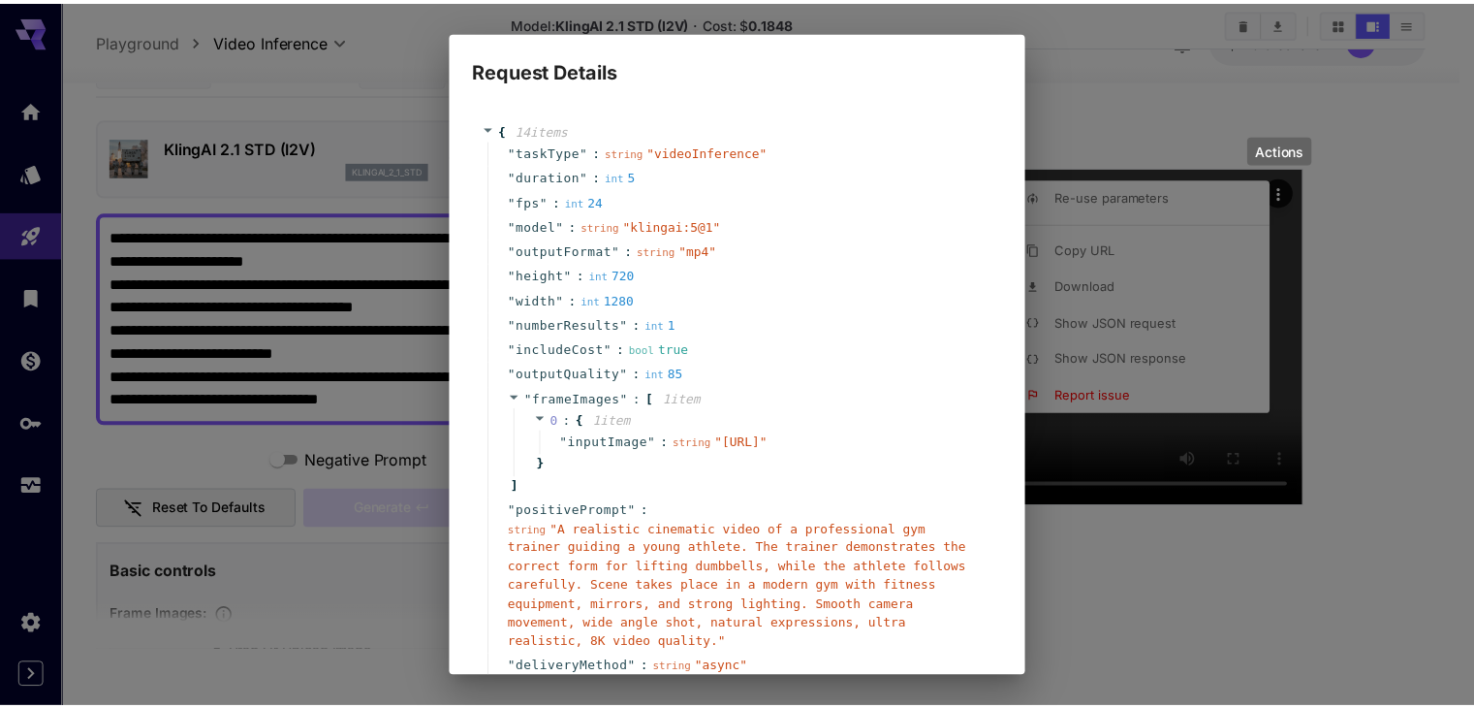
scroll to position [182, 0]
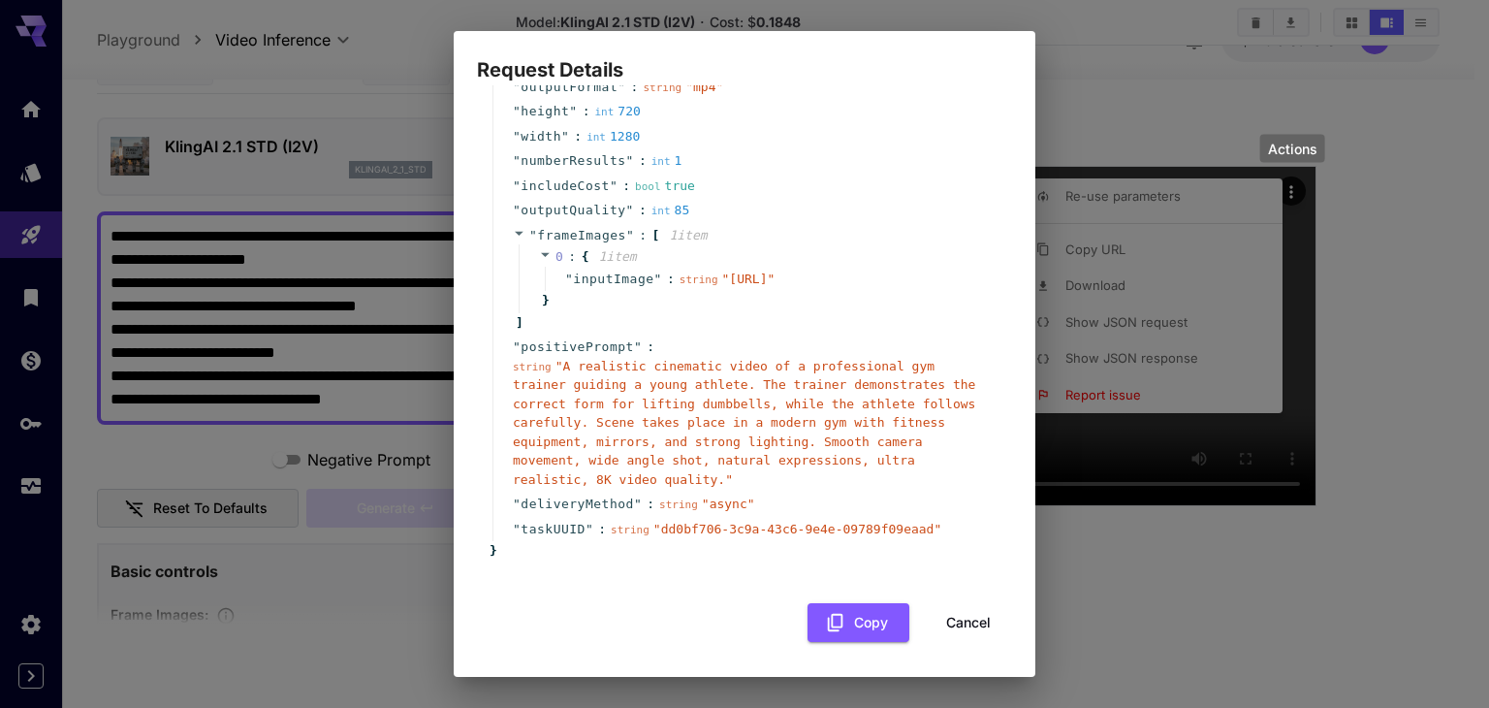
click at [963, 632] on button "Cancel" at bounding box center [968, 623] width 87 height 40
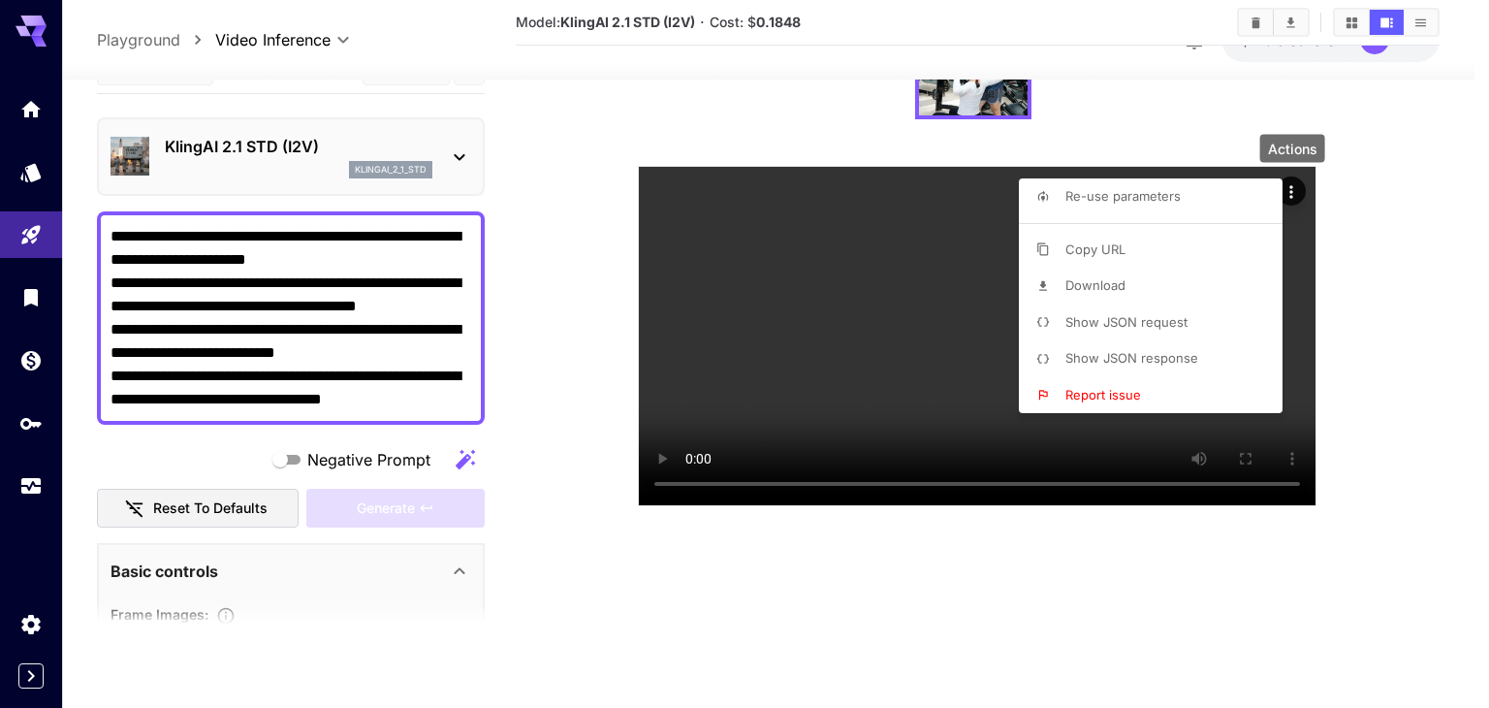
click at [227, 441] on div at bounding box center [744, 354] width 1489 height 708
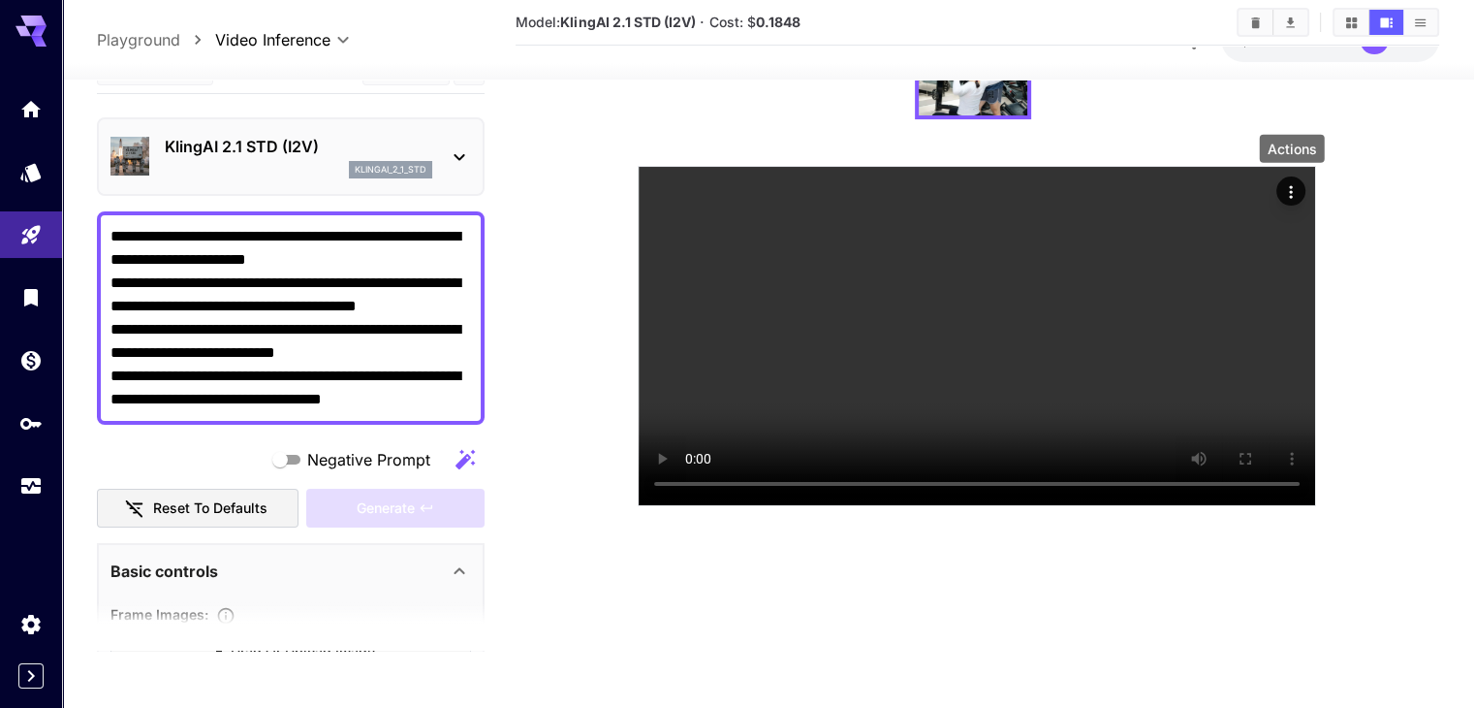
scroll to position [388, 0]
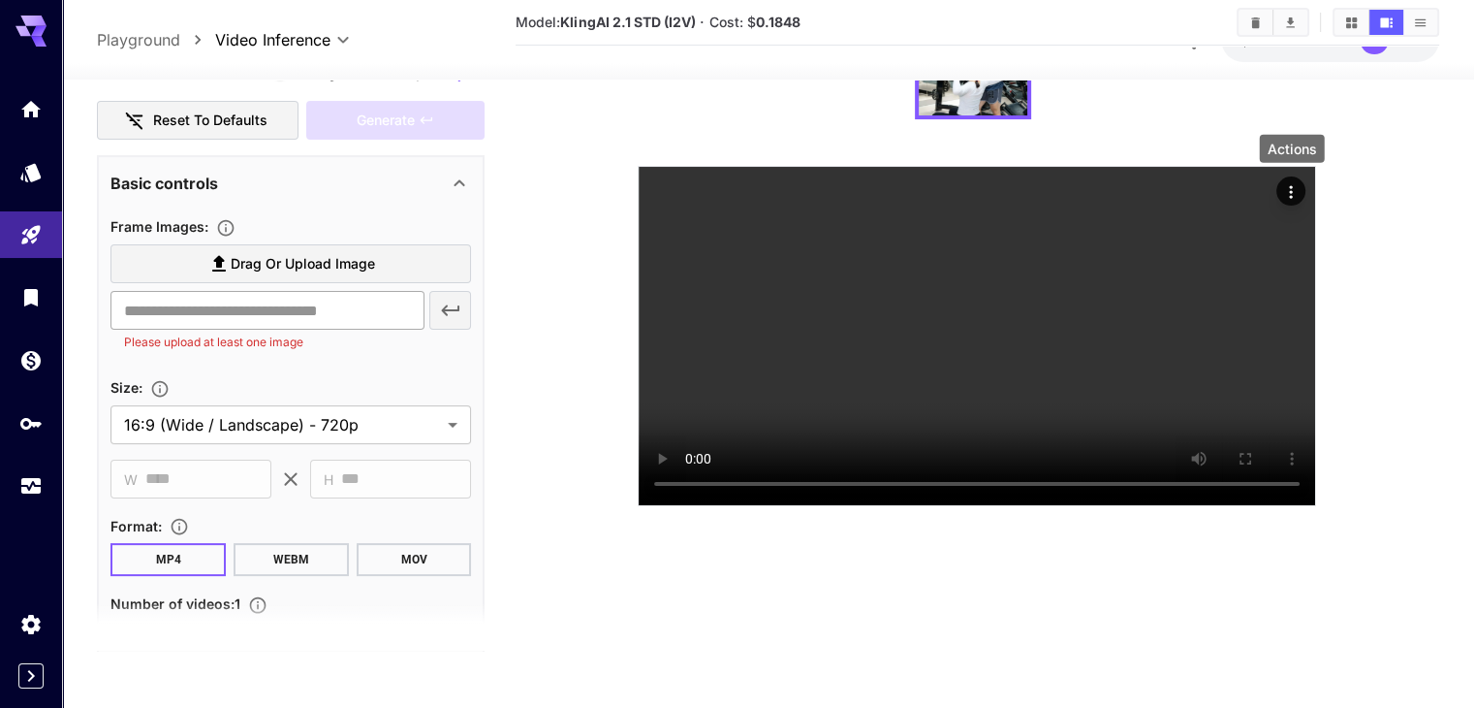
click at [332, 315] on input "text" at bounding box center [266, 310] width 313 height 39
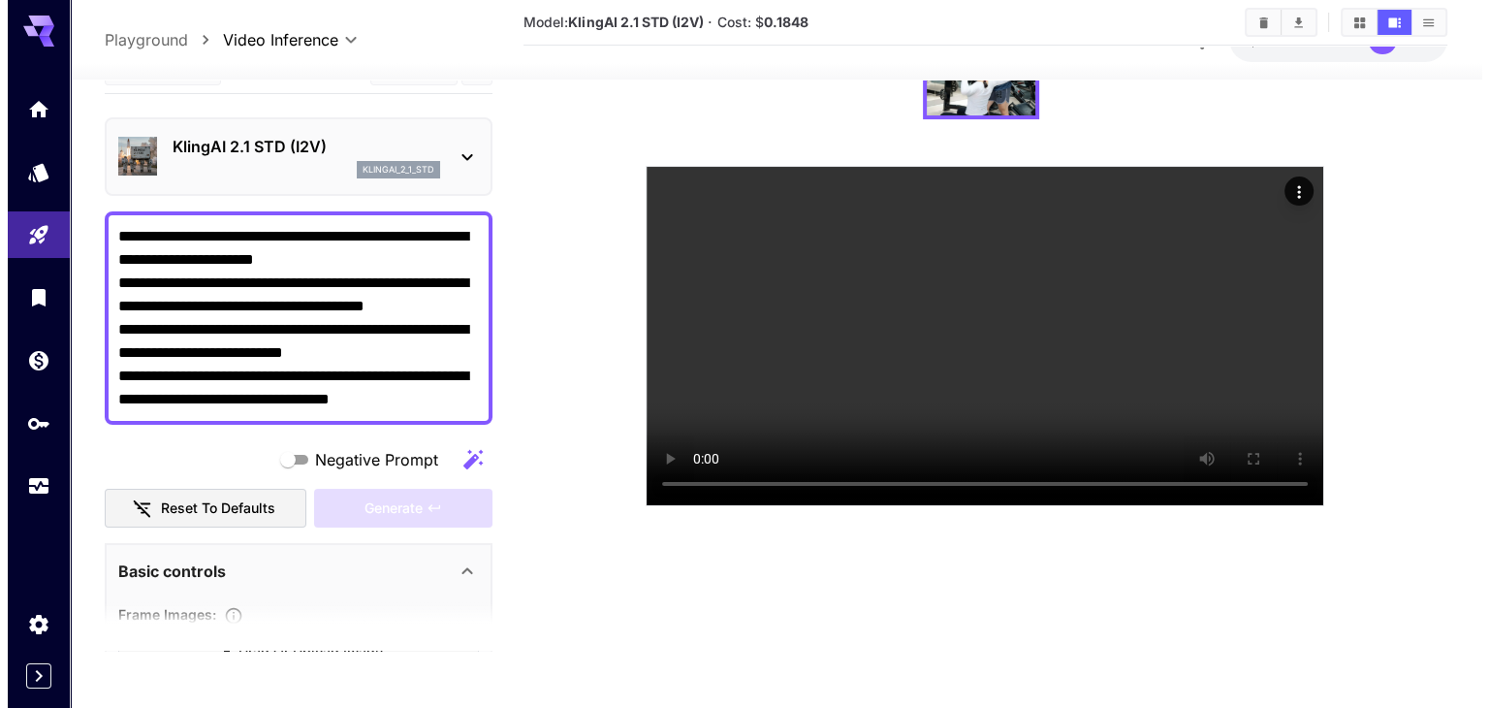
scroll to position [0, 0]
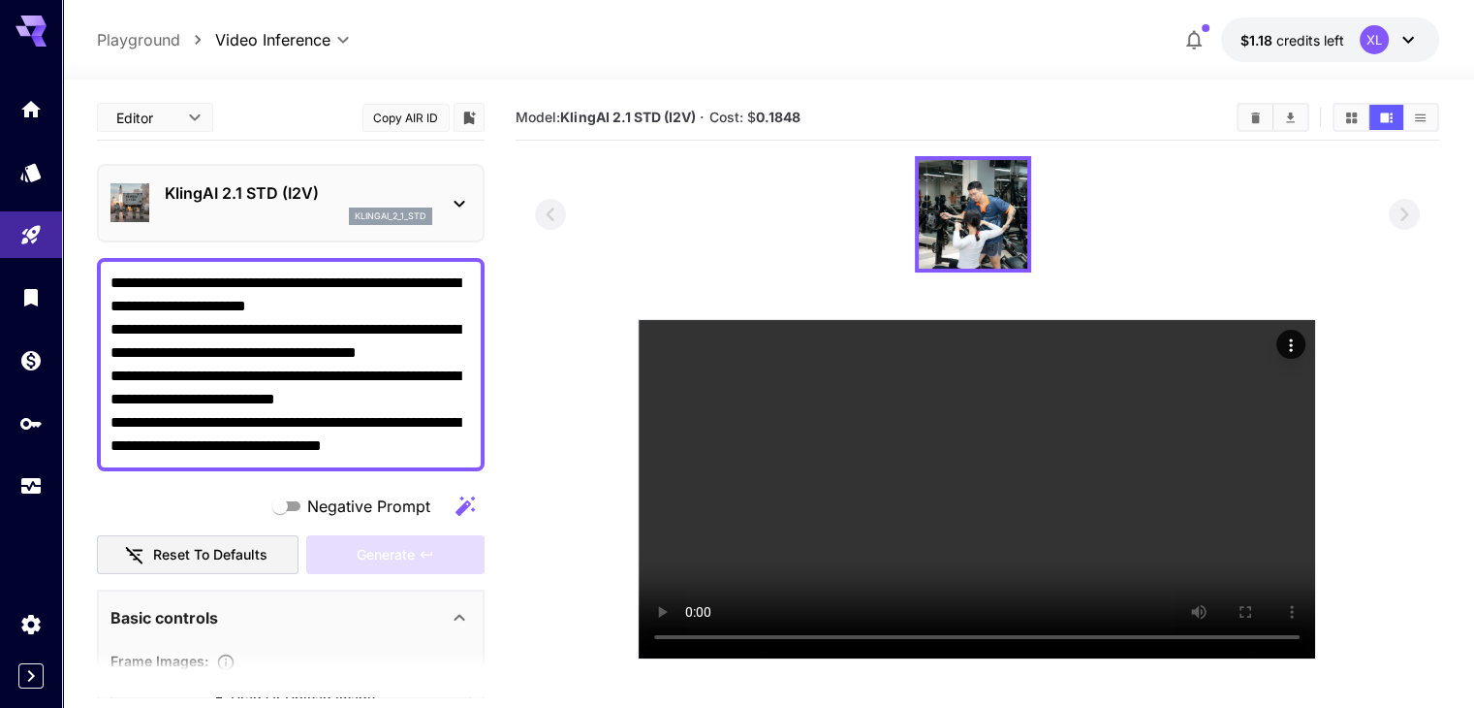
click at [280, 187] on p "KlingAI 2.1 STD (I2V)" at bounding box center [299, 192] width 268 height 23
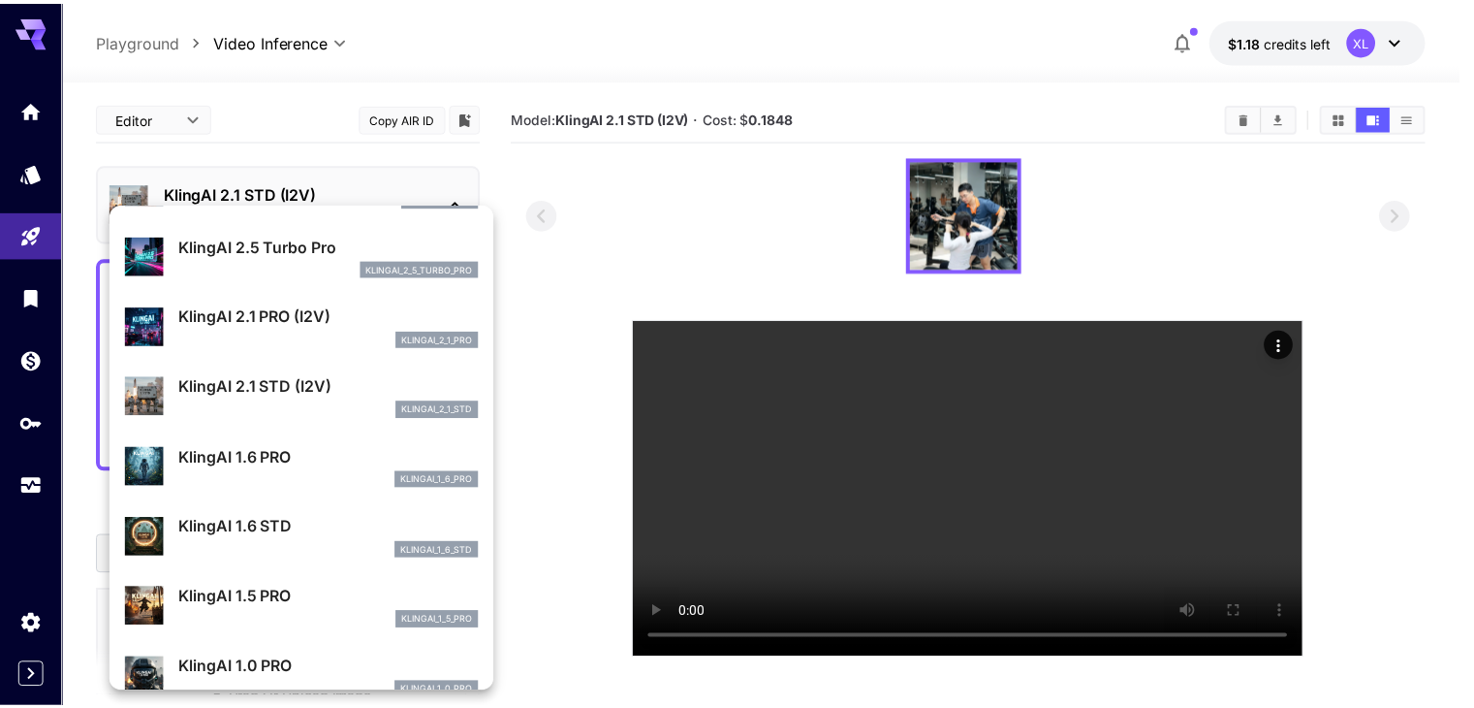
scroll to position [1070, 0]
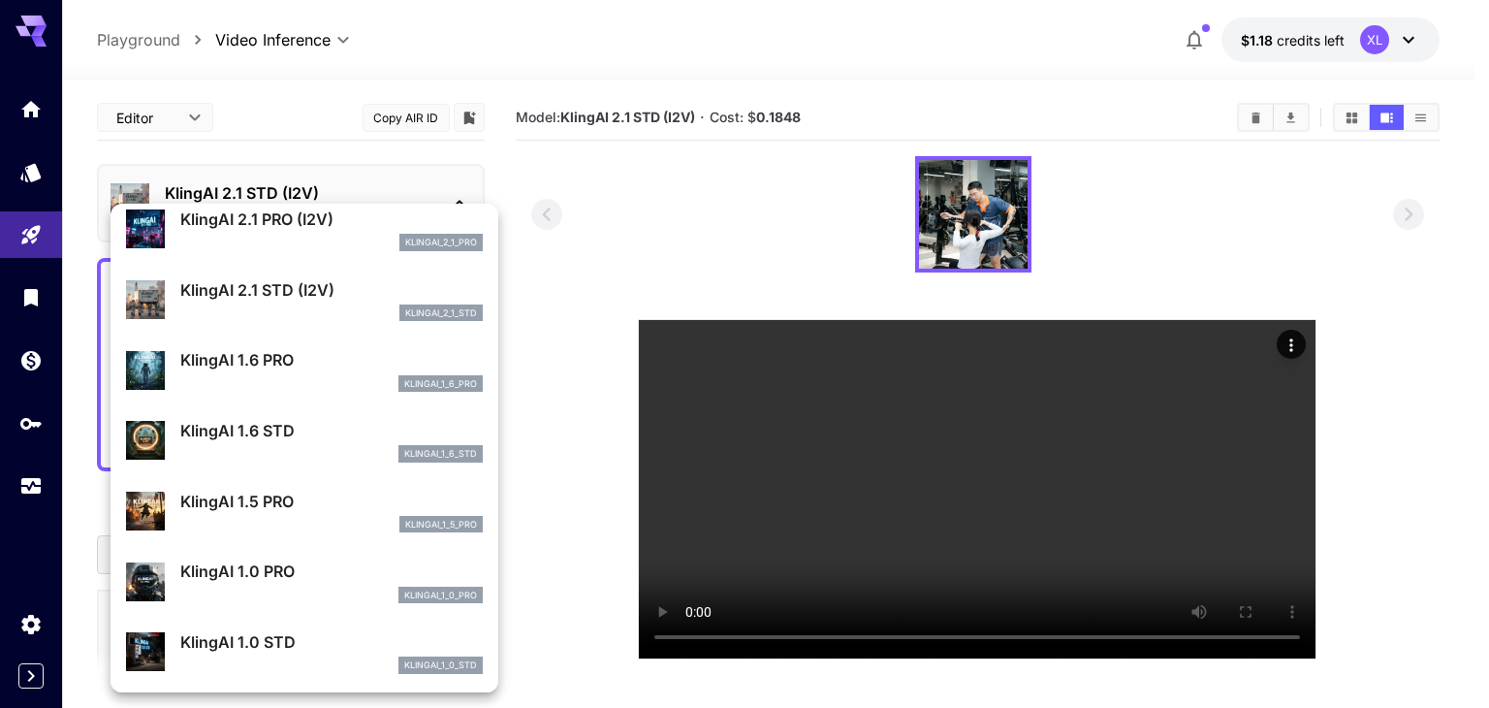
click at [310, 301] on div "KlingAI 2.1 STD (I2V) klingai_2_1_std" at bounding box center [331, 300] width 302 height 44
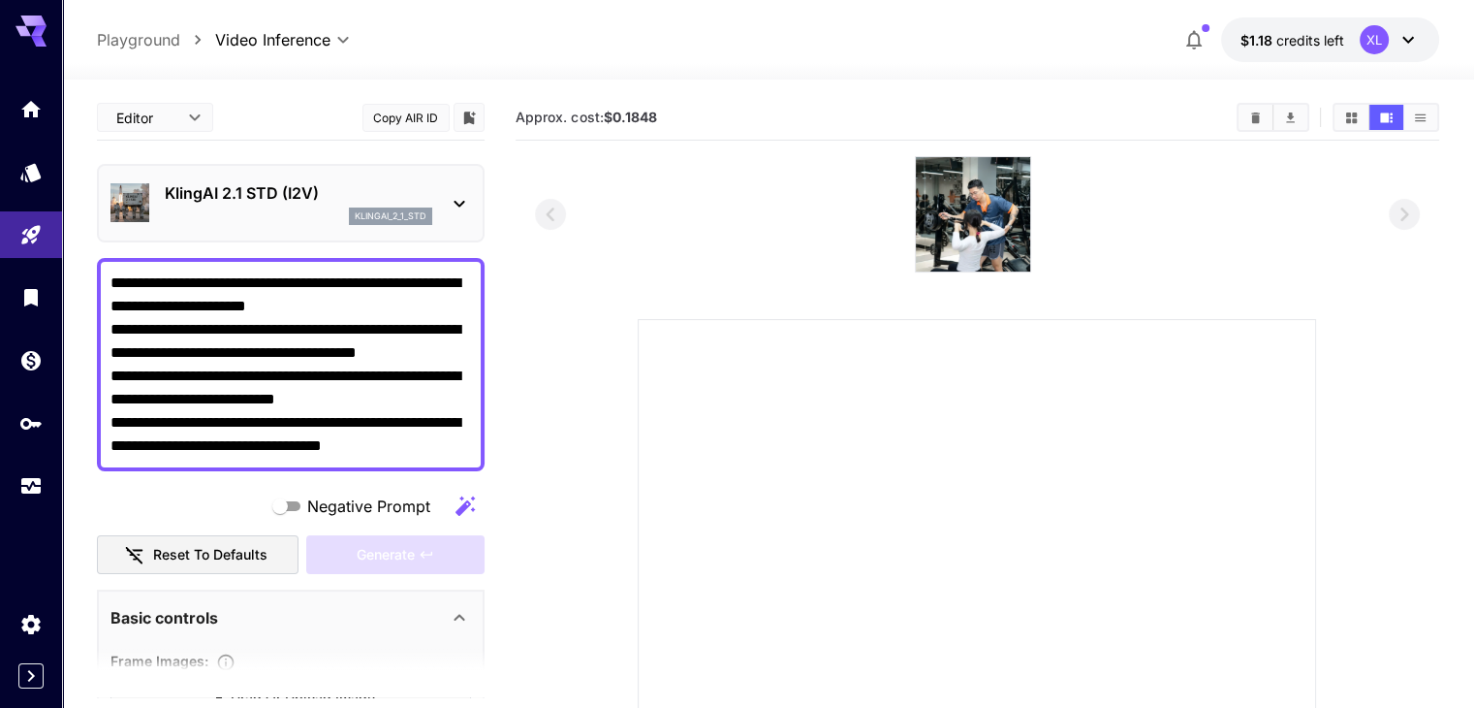
scroll to position [194, 0]
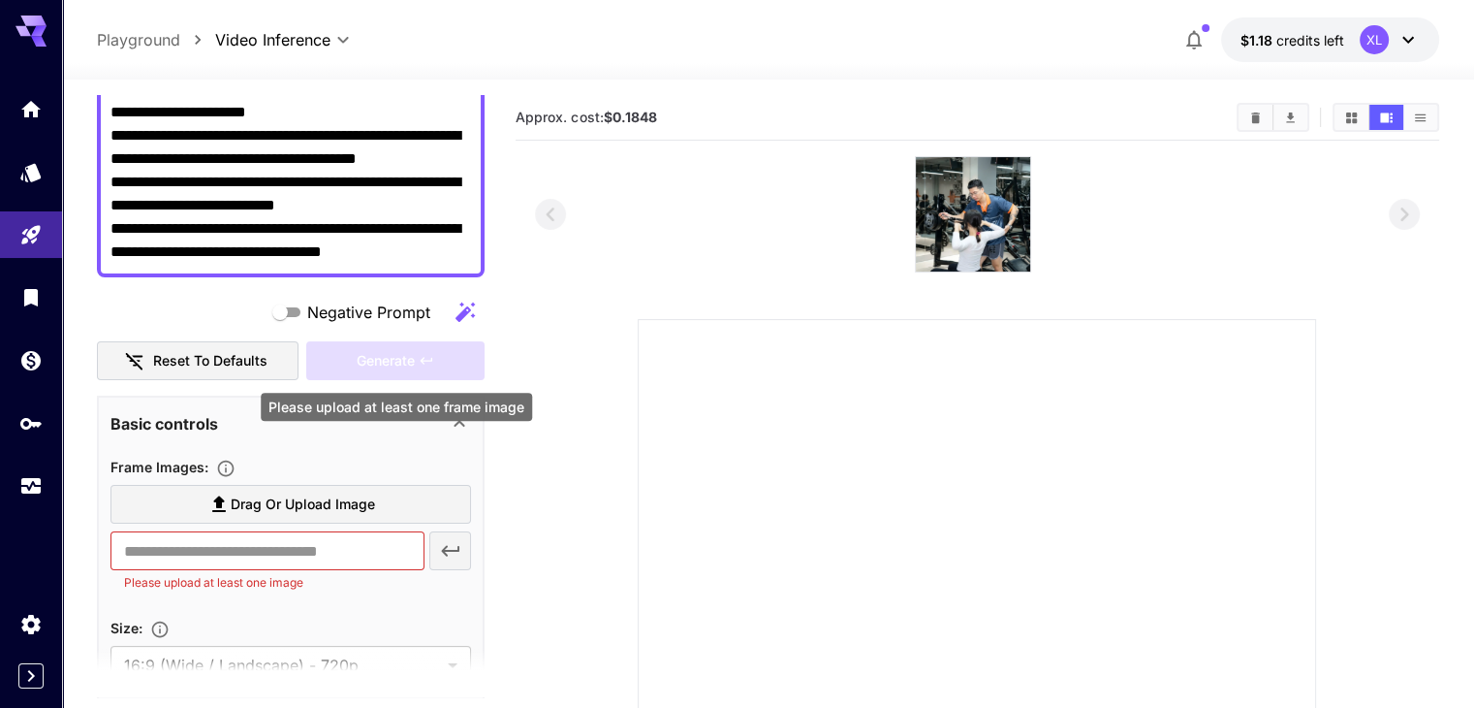
click at [351, 365] on div "Generate" at bounding box center [395, 361] width 178 height 40
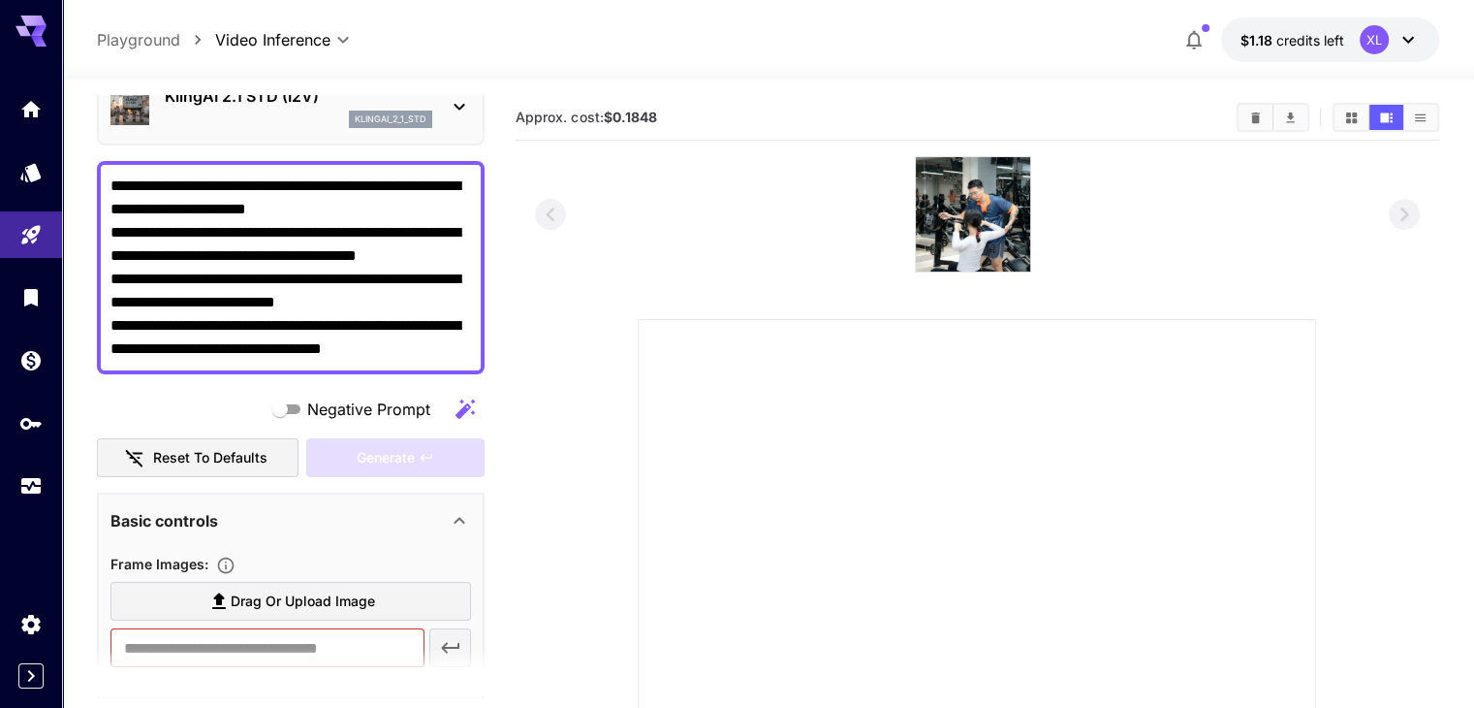
scroll to position [291, 0]
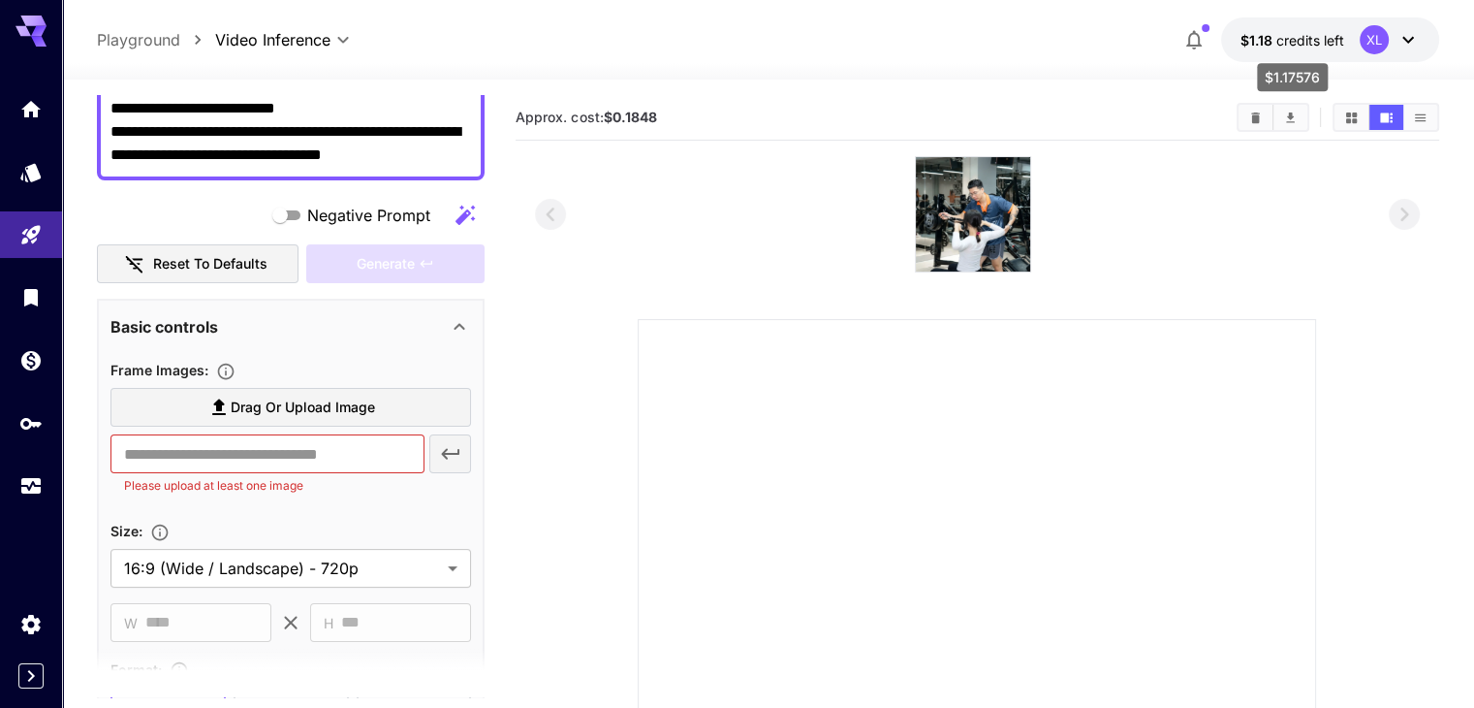
drag, startPoint x: 1256, startPoint y: 47, endPoint x: 1149, endPoint y: 55, distance: 107.9
click at [1198, 52] on div "$1.18 credits left XL" at bounding box center [1307, 39] width 265 height 45
click at [1406, 36] on icon at bounding box center [1408, 39] width 23 height 23
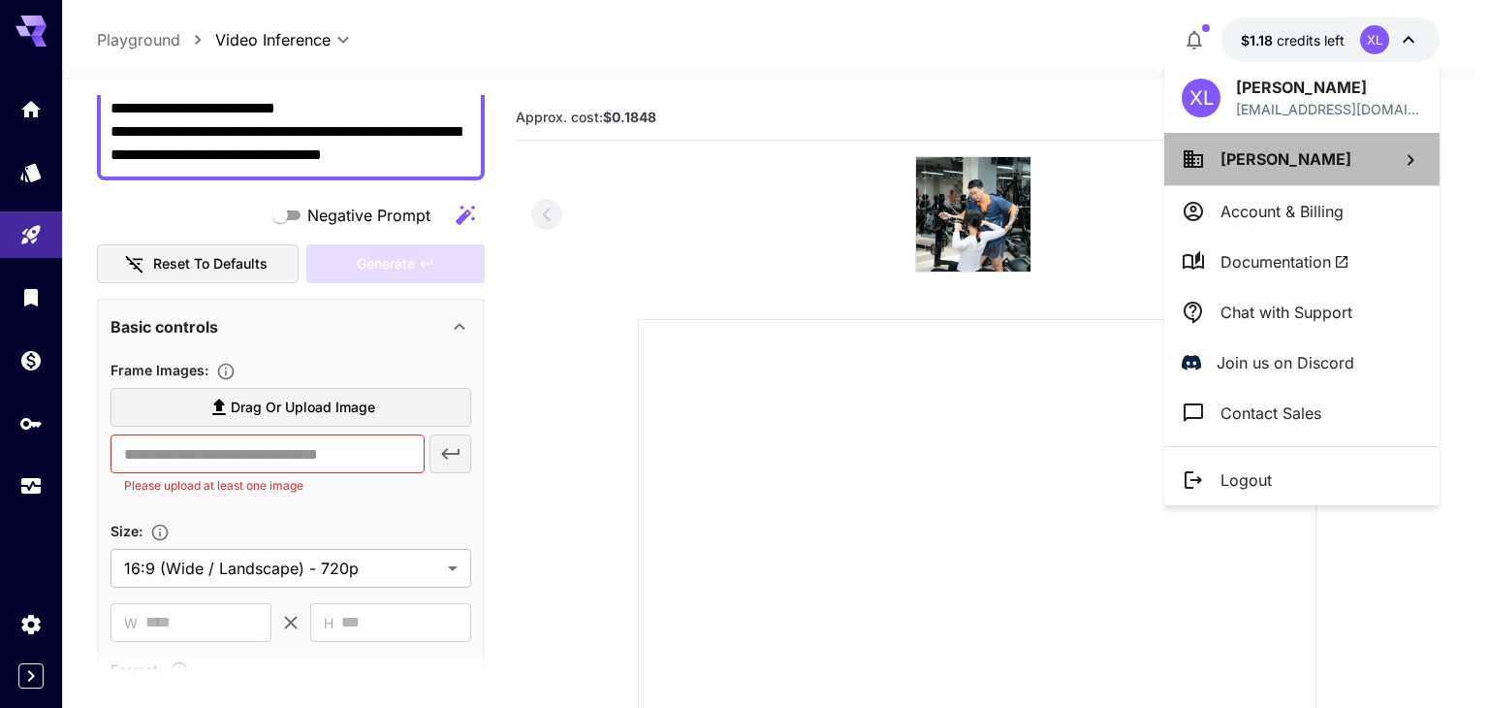
click at [1271, 152] on span "[PERSON_NAME]" at bounding box center [1285, 158] width 131 height 19
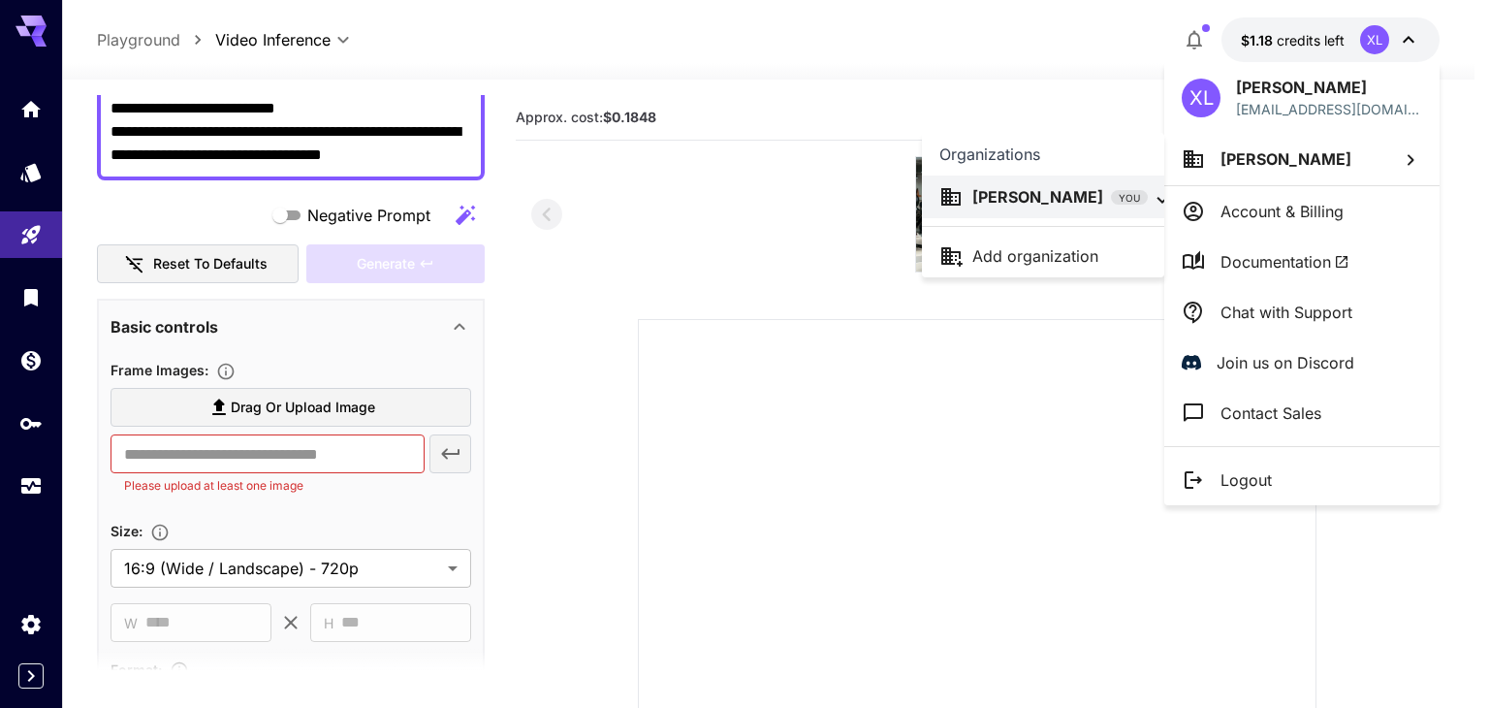
click at [1313, 46] on div at bounding box center [744, 354] width 1489 height 708
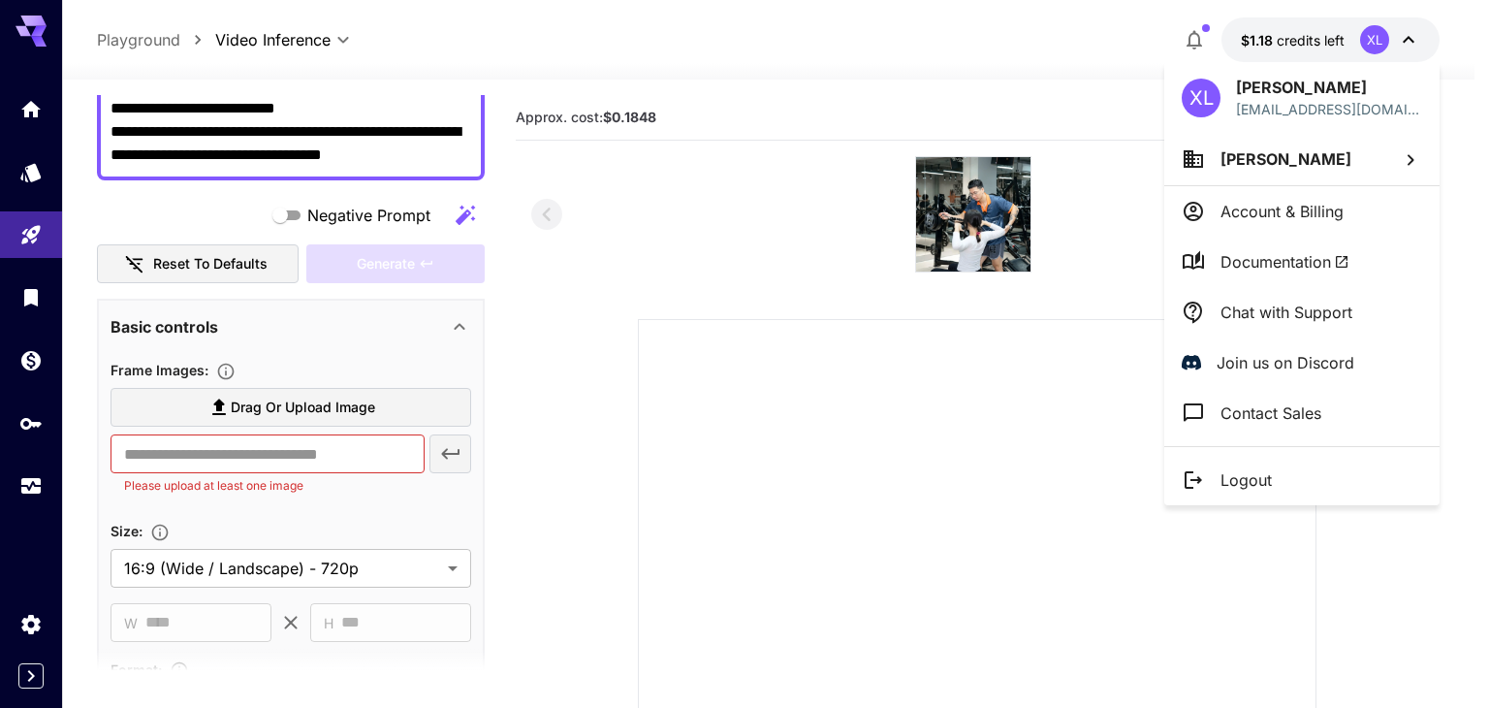
click at [39, 233] on div at bounding box center [744, 354] width 1489 height 708
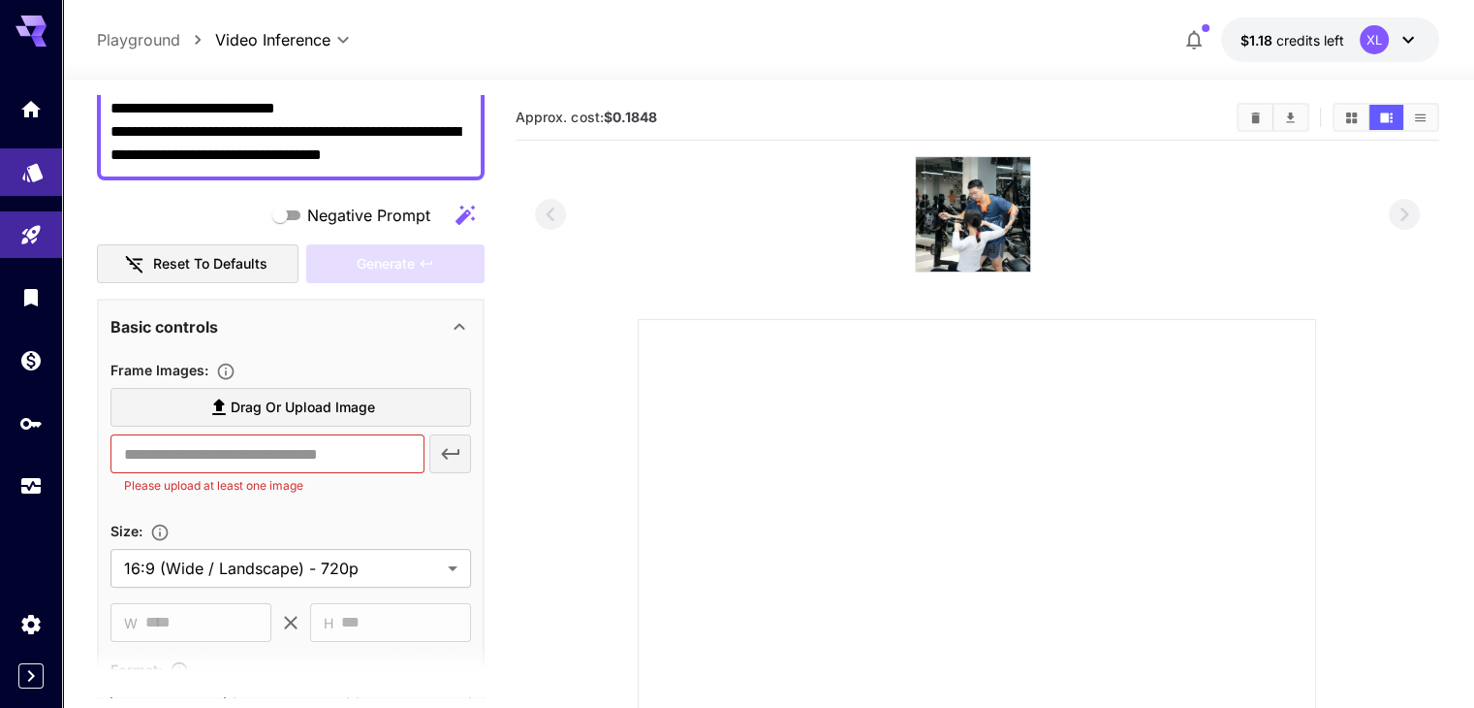
click at [43, 185] on link at bounding box center [31, 171] width 62 height 47
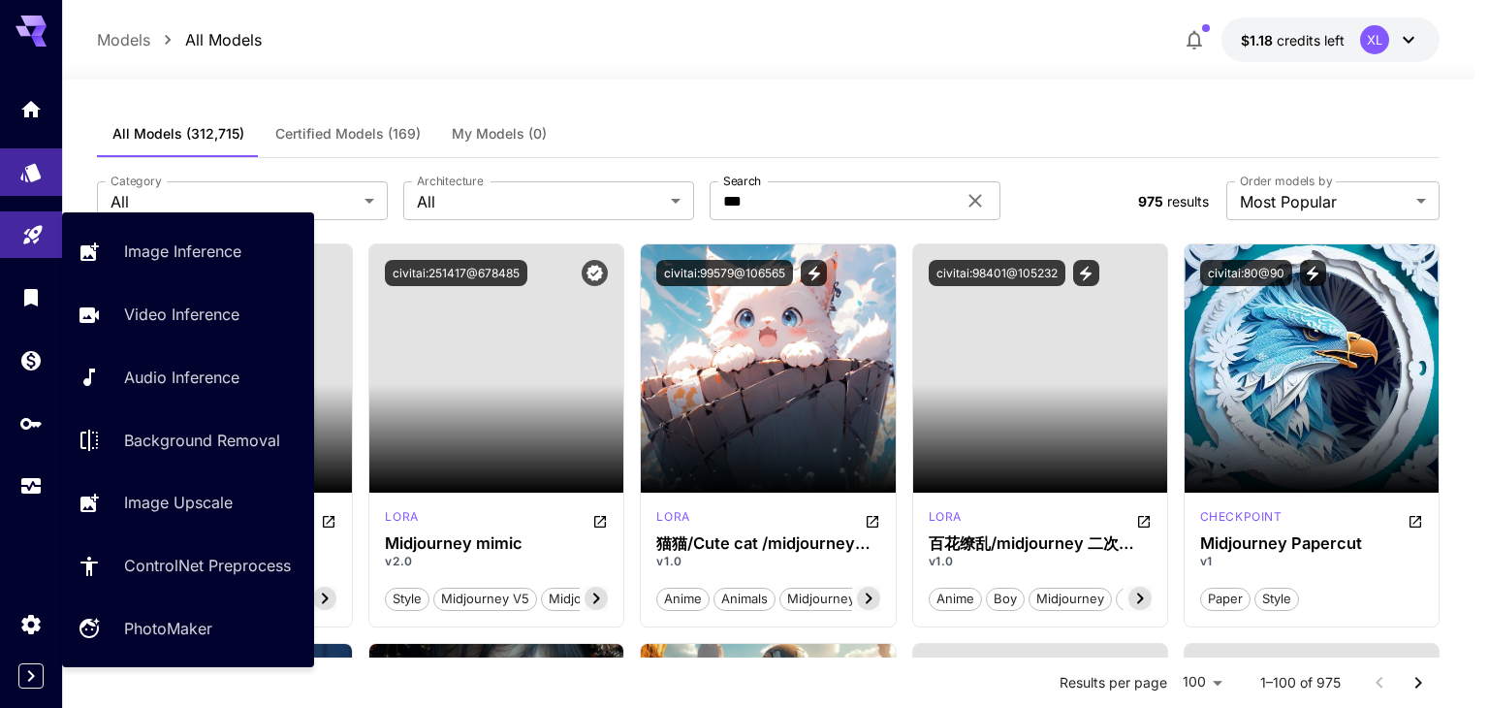
click at [21, 222] on icon "Playground" at bounding box center [32, 228] width 23 height 23
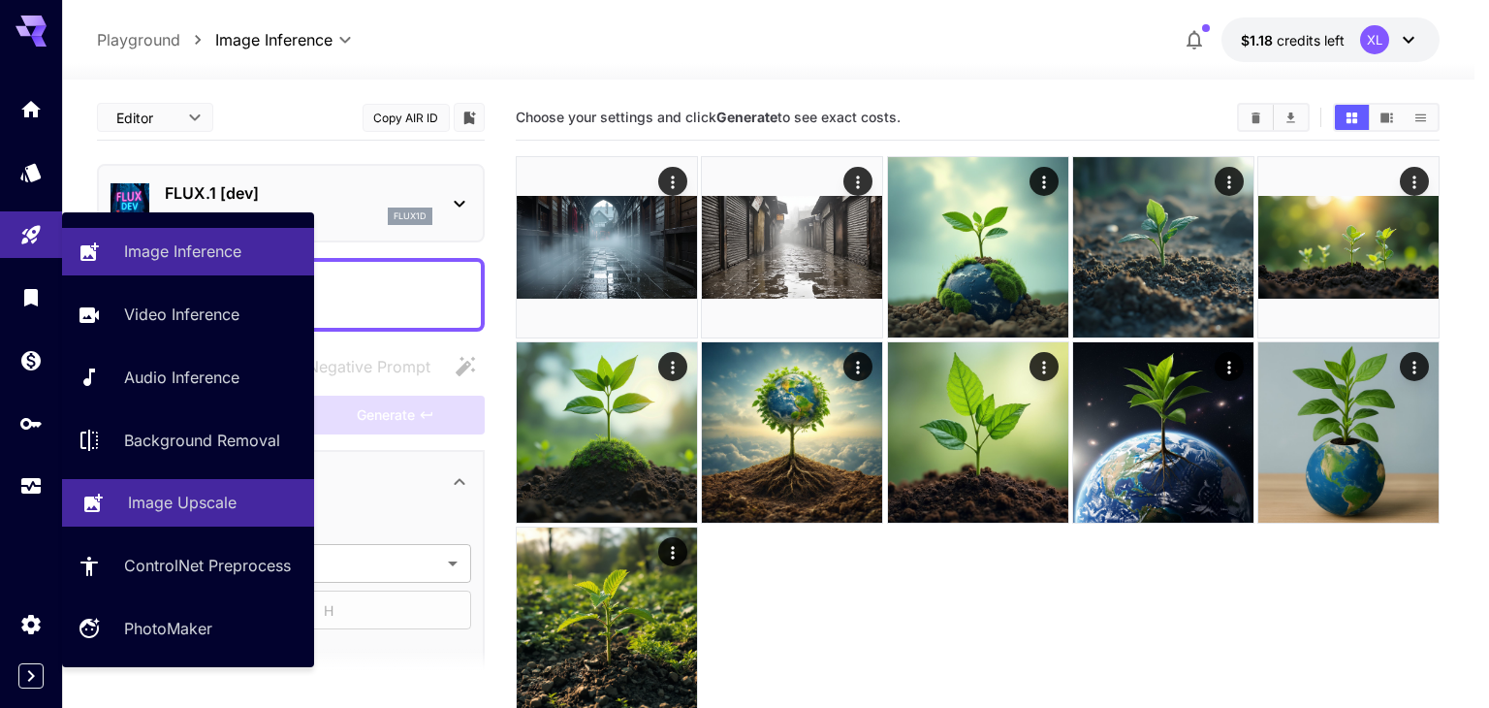
click at [162, 509] on p "Image Upscale" at bounding box center [182, 501] width 109 height 23
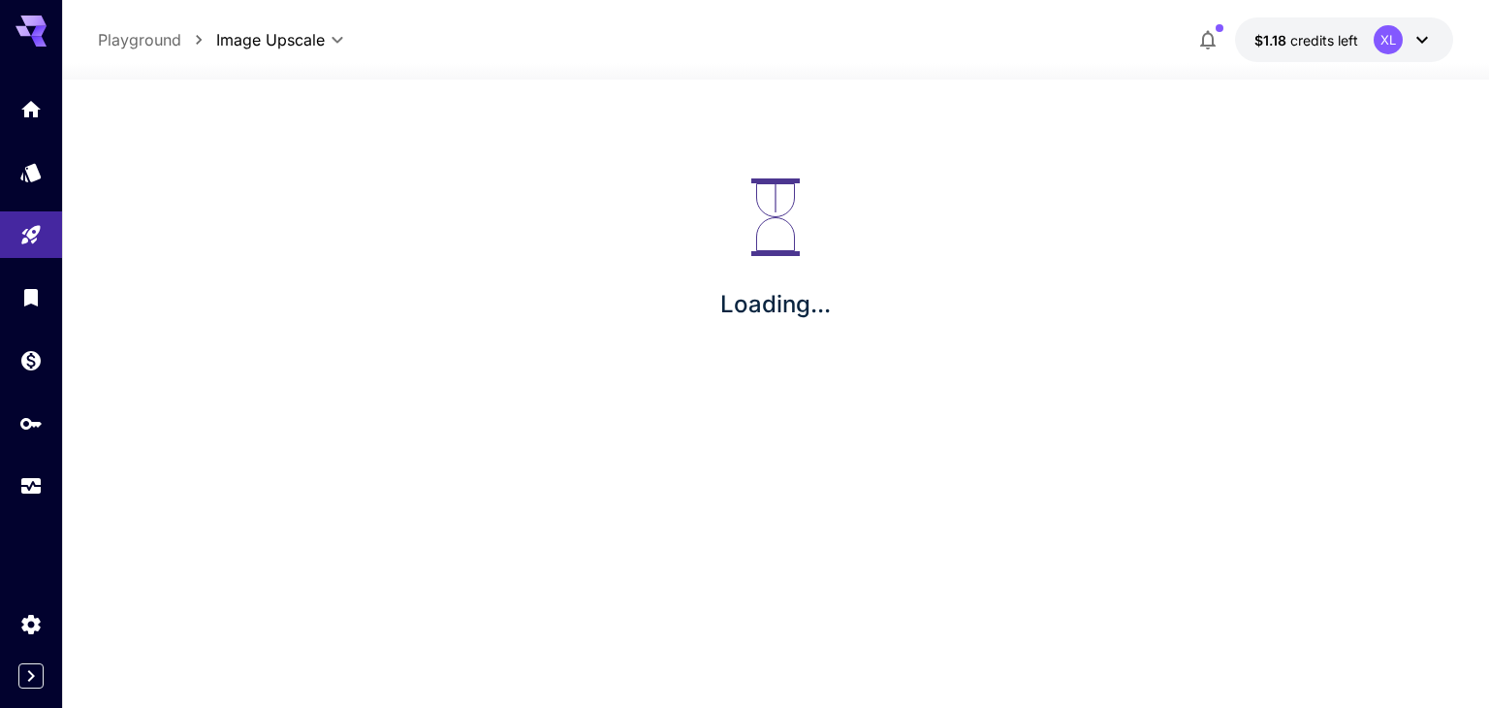
type input "**********"
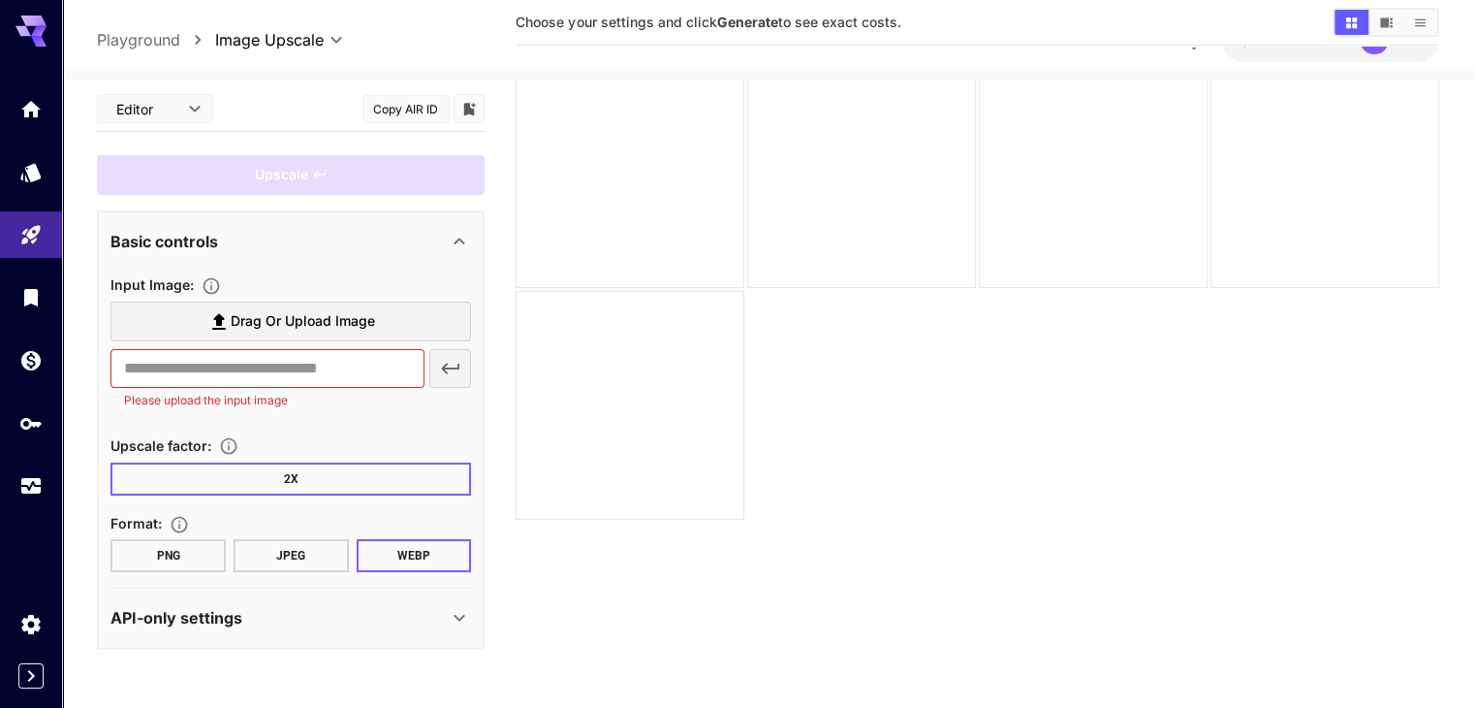
scroll to position [8, 0]
click at [268, 375] on input "text" at bounding box center [266, 367] width 313 height 39
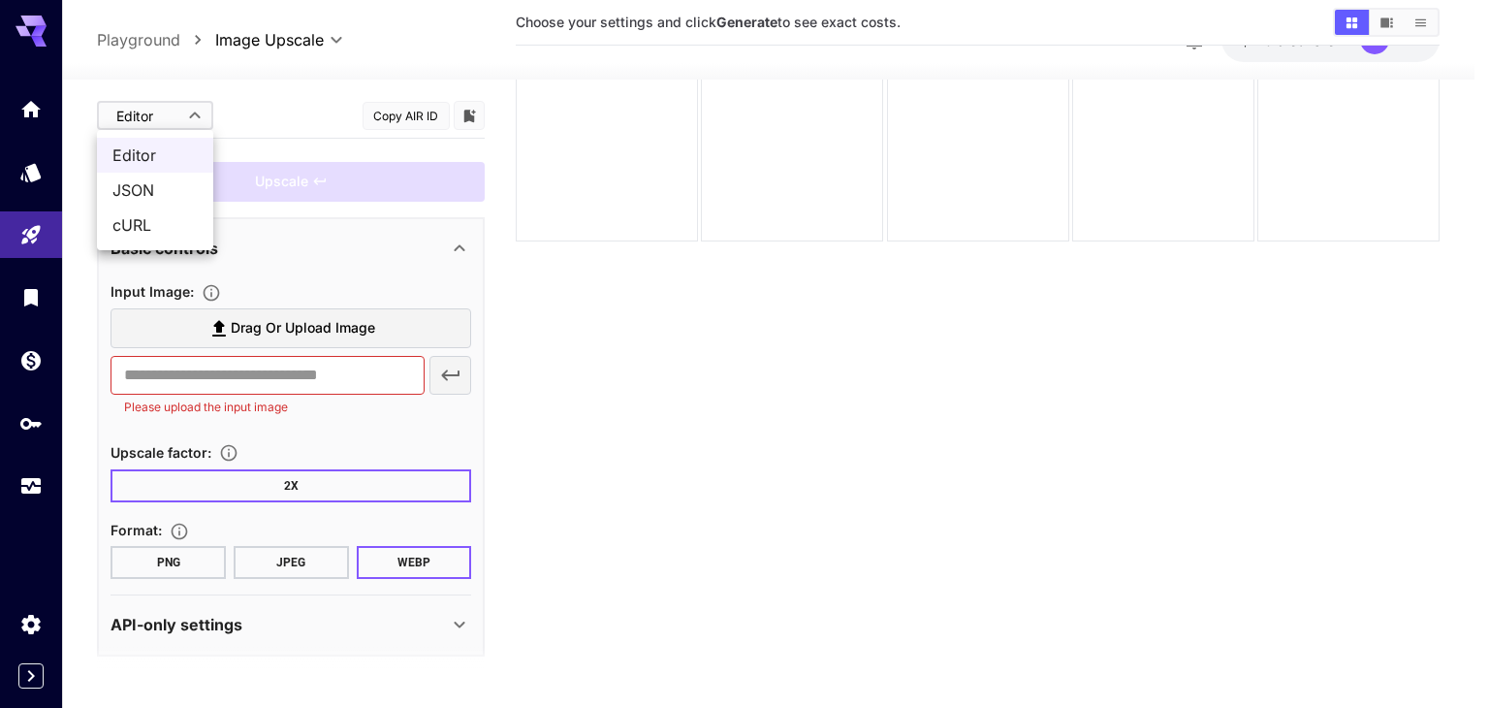
click at [173, 127] on body "**********" at bounding box center [744, 333] width 1489 height 861
click at [173, 126] on div at bounding box center [744, 354] width 1489 height 708
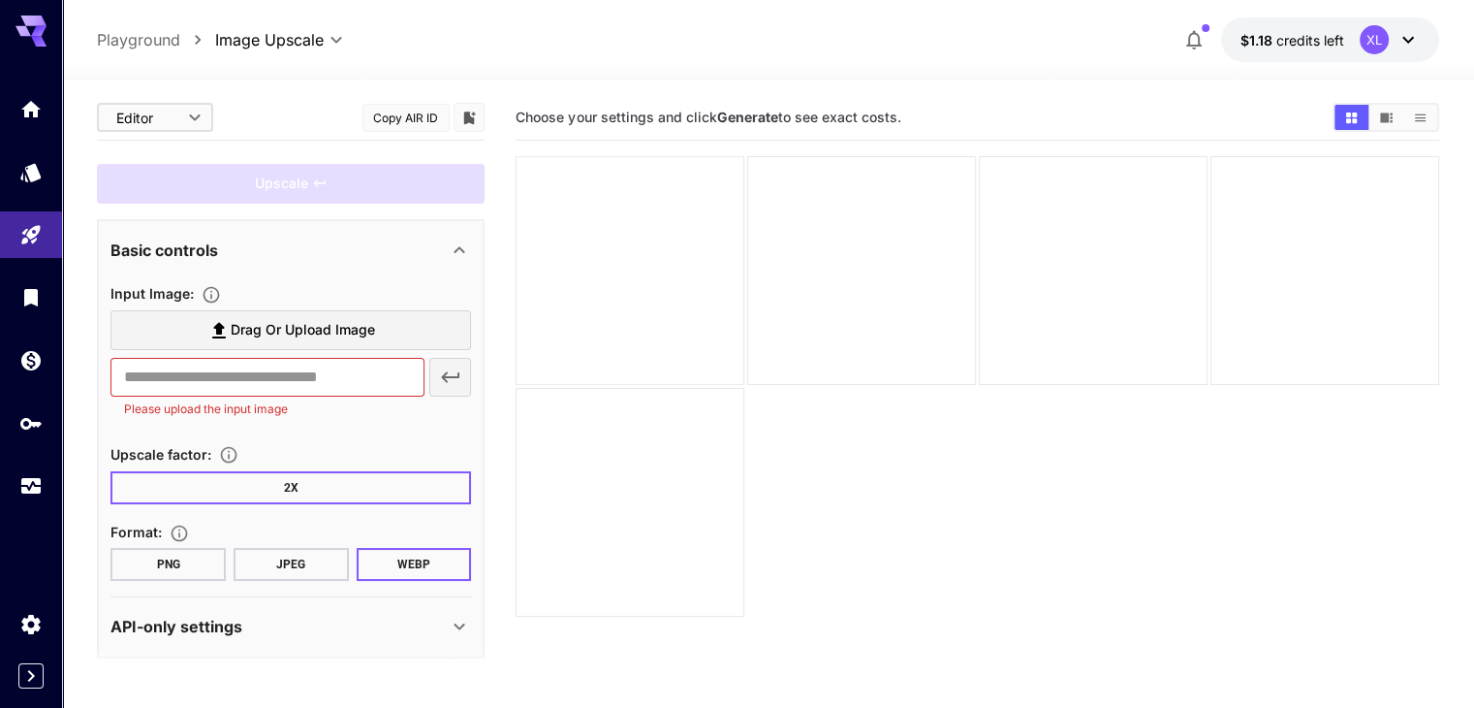
click at [616, 282] on div at bounding box center [630, 270] width 229 height 229
click at [768, 263] on div at bounding box center [861, 270] width 229 height 229
click at [677, 188] on div at bounding box center [630, 270] width 229 height 229
click at [28, 466] on div "API Keys" at bounding box center [39, 460] width 74 height 28
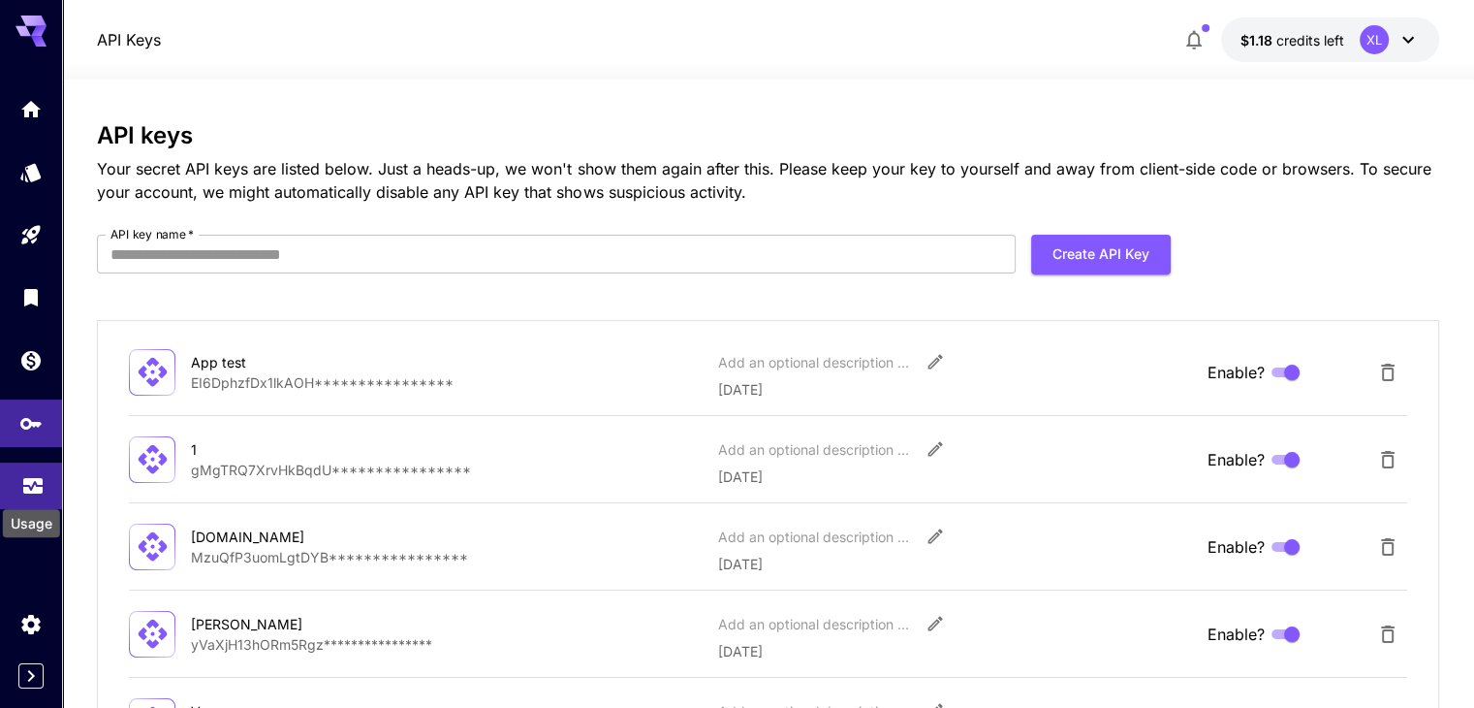
click at [27, 484] on icon "Usage" at bounding box center [32, 479] width 23 height 23
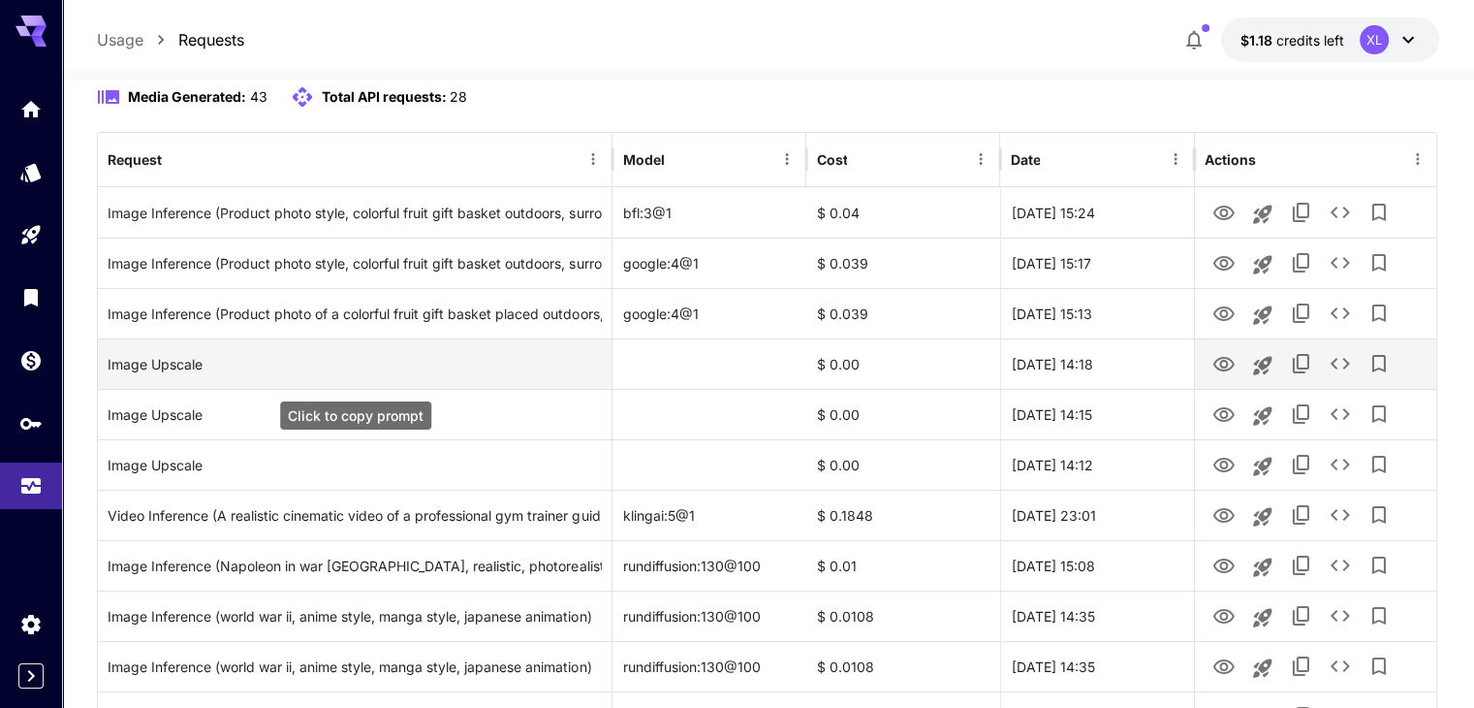
scroll to position [388, 0]
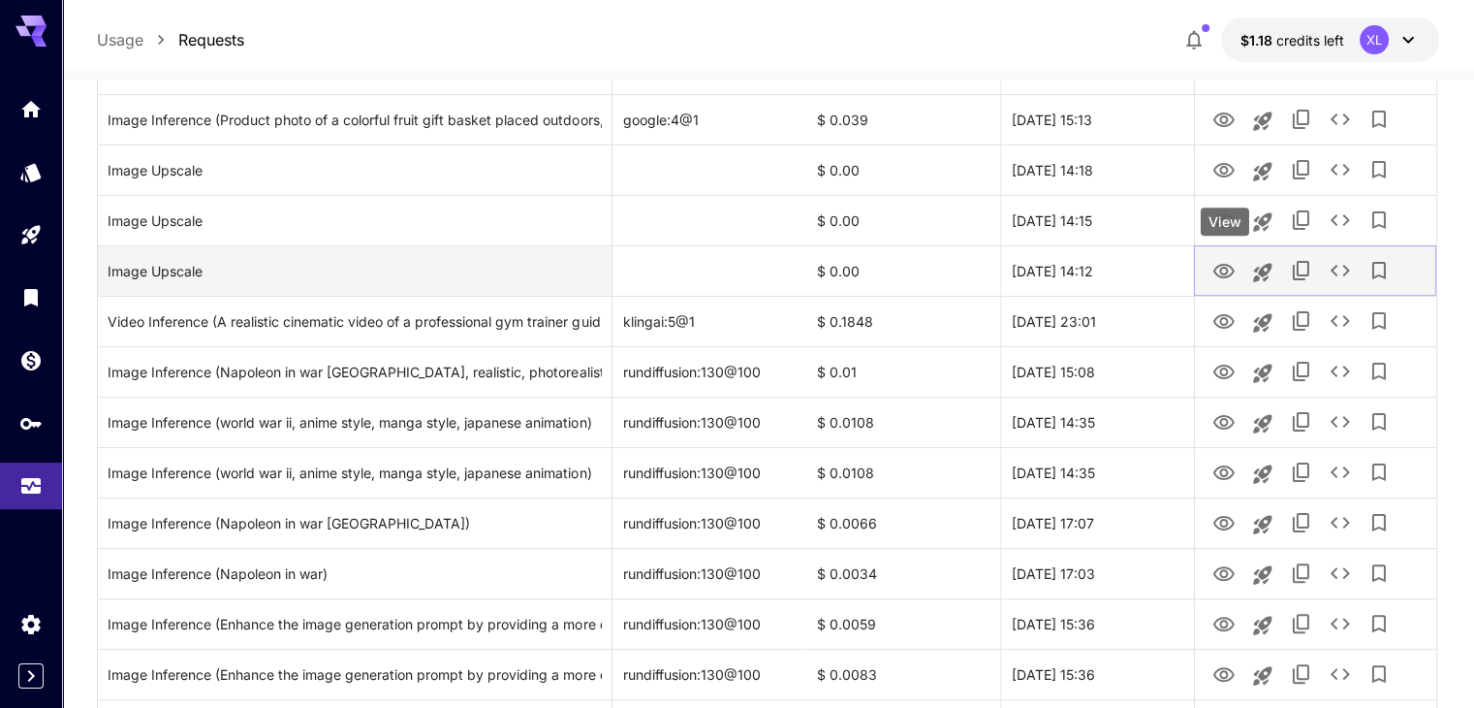
click at [1214, 268] on icon "View" at bounding box center [1223, 271] width 21 height 15
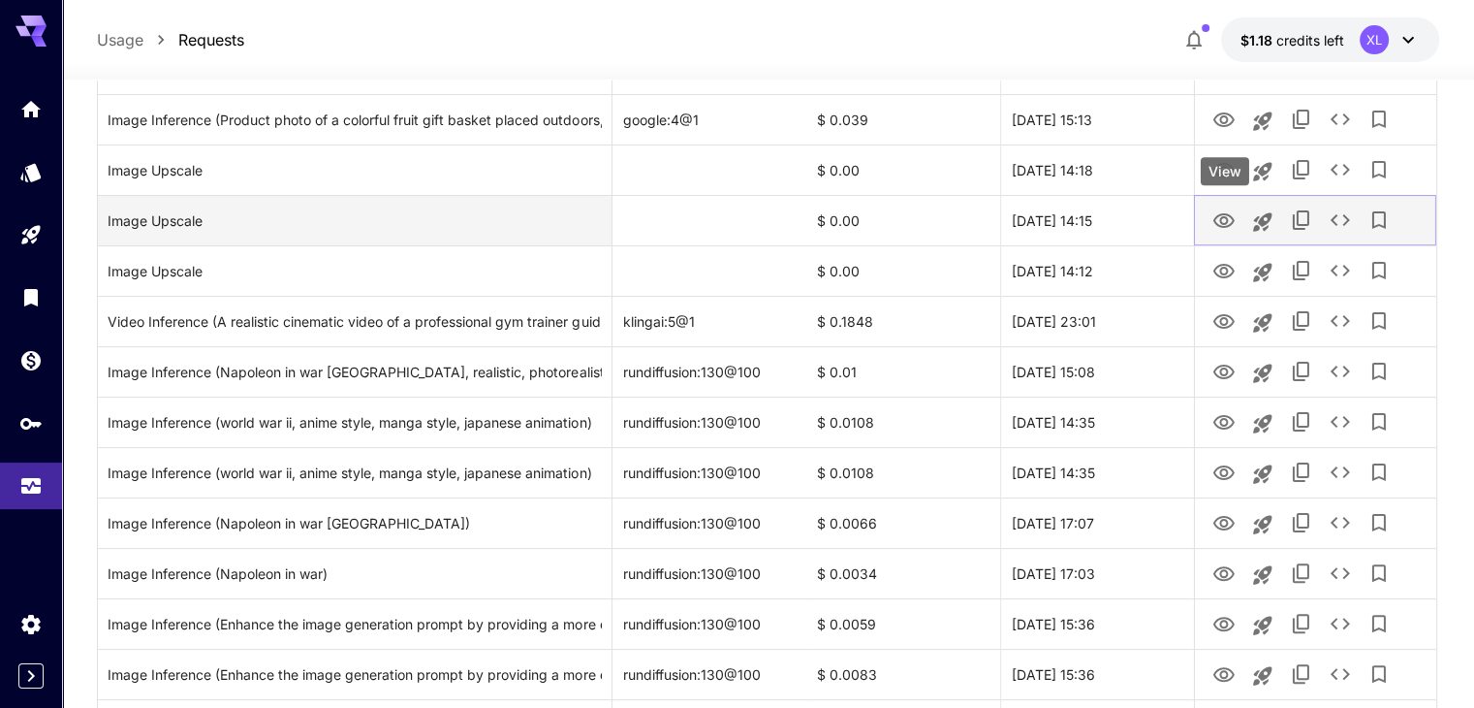
click at [1233, 227] on icon "View" at bounding box center [1224, 220] width 23 height 23
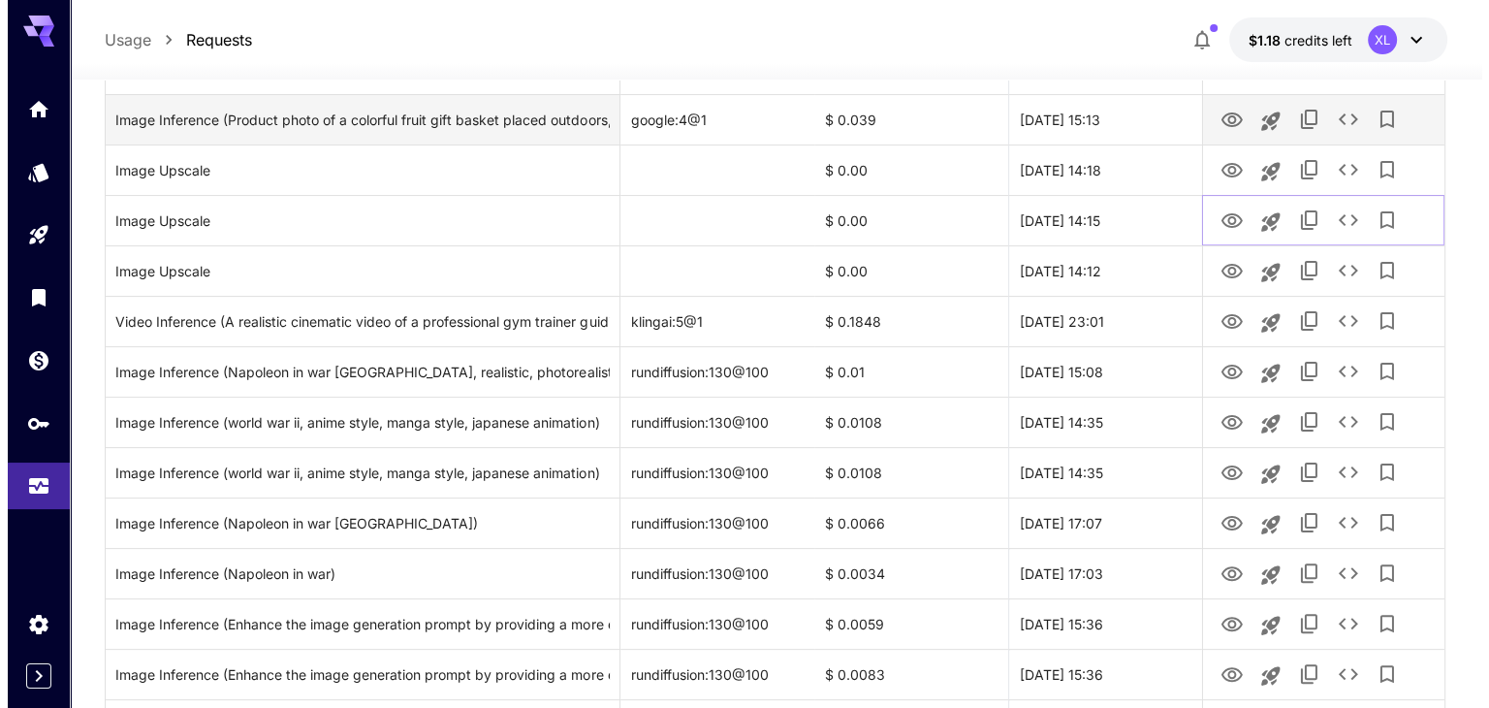
scroll to position [194, 0]
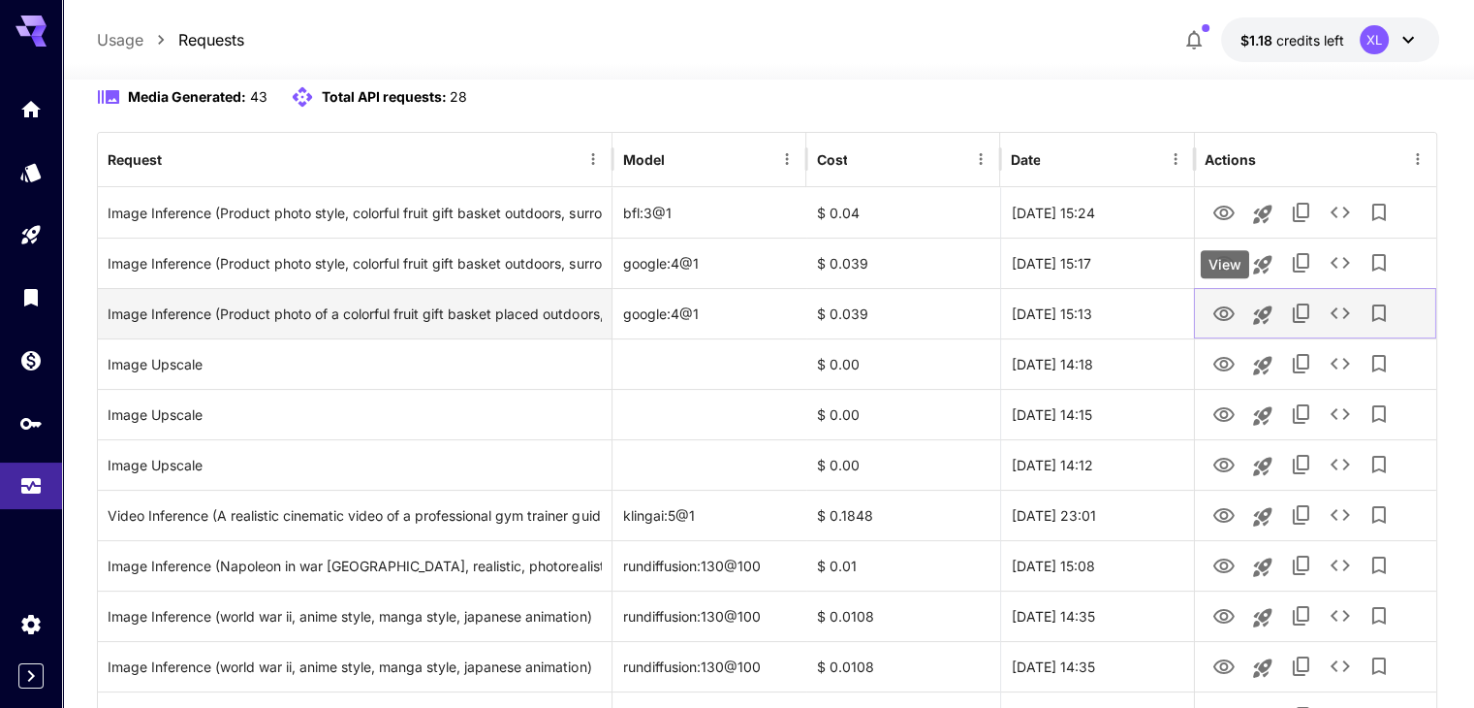
click at [1229, 312] on icon "View" at bounding box center [1224, 313] width 23 height 23
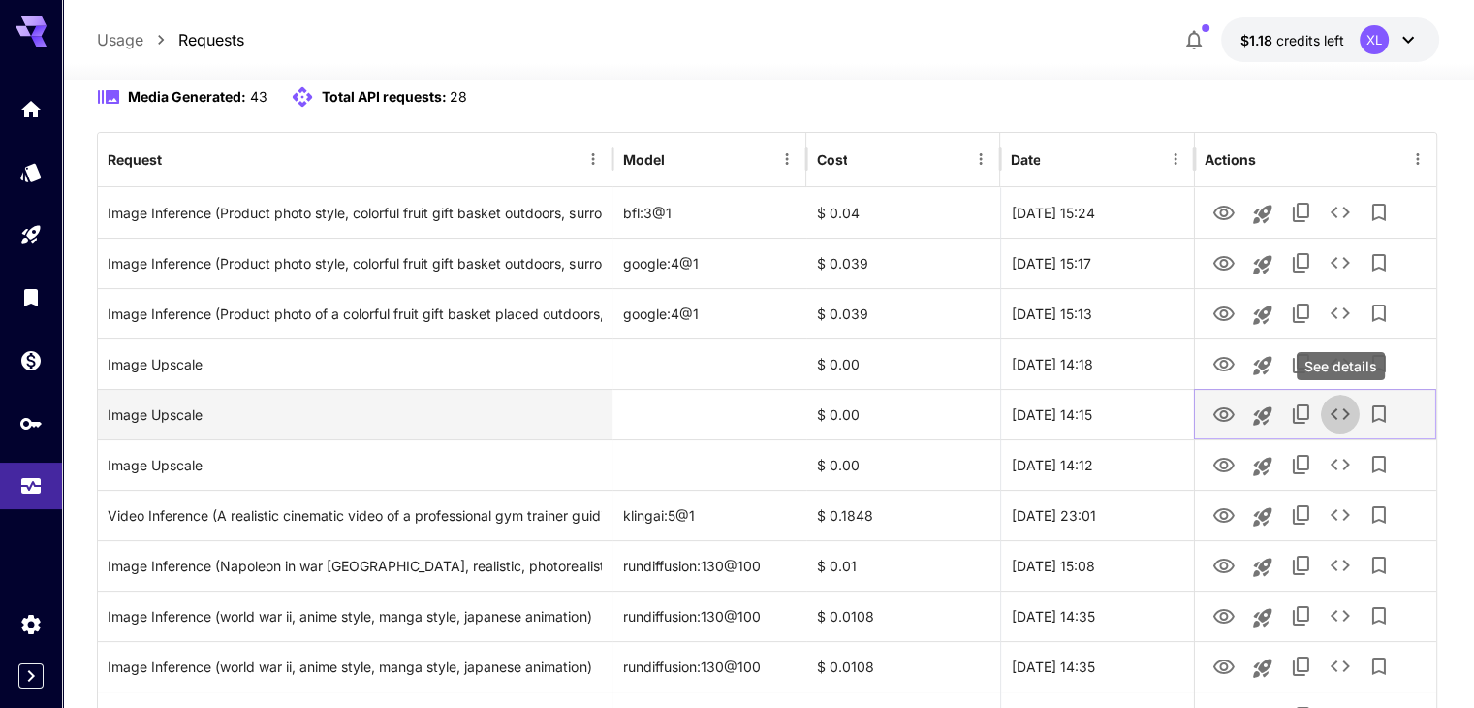
click at [1351, 413] on icon "See details" at bounding box center [1340, 413] width 23 height 23
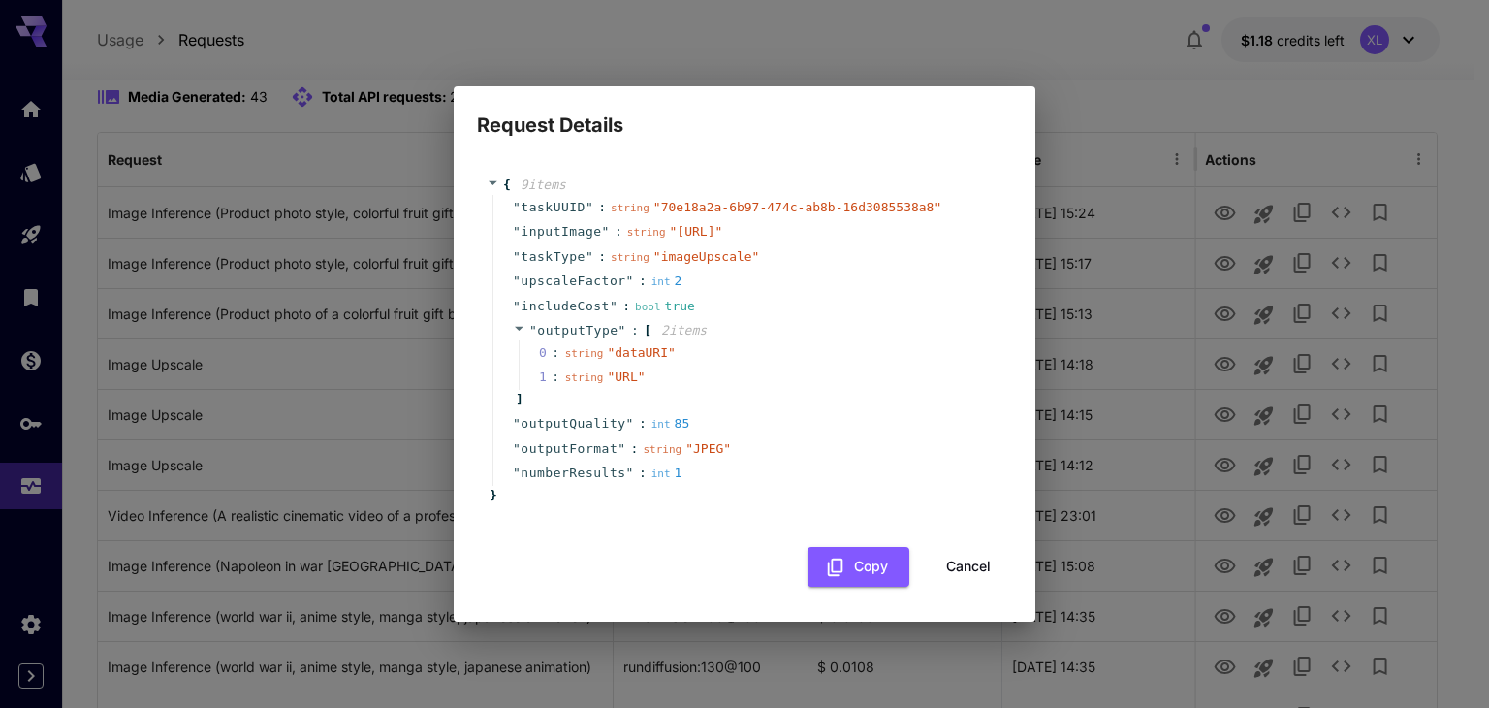
drag, startPoint x: 508, startPoint y: 191, endPoint x: 625, endPoint y: 249, distance: 130.9
click at [621, 246] on div "" taskUUID " : string " 70e18a2a-6b97-474c-ab8b-16d3085538a8 " " inputImage " :…" at bounding box center [747, 340] width 510 height 291
click at [670, 238] on span "" https://im.runware.ai/image/ii/c8e1c6dc-7232-4033-862d-e1212fca9d3e.png "" at bounding box center [696, 231] width 53 height 15
click at [512, 347] on div "" outputType " : [ 2 item s 0 : string " dataURI " 1 : string " URL " ]" at bounding box center [747, 364] width 510 height 93
click at [522, 334] on icon at bounding box center [519, 328] width 13 height 13
